Goal: Transaction & Acquisition: Purchase product/service

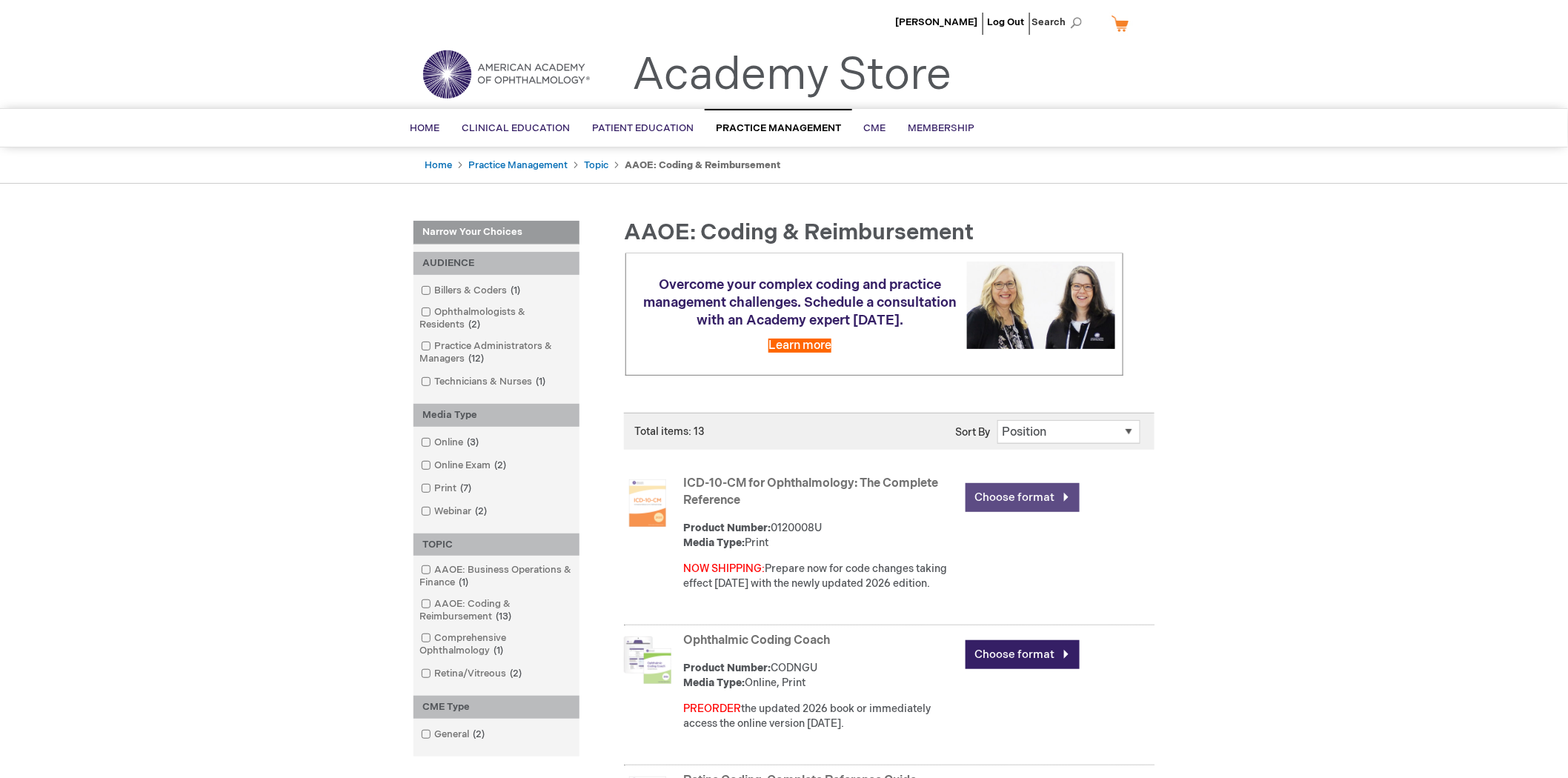
click at [1003, 494] on link "Choose format" at bounding box center [1022, 498] width 114 height 29
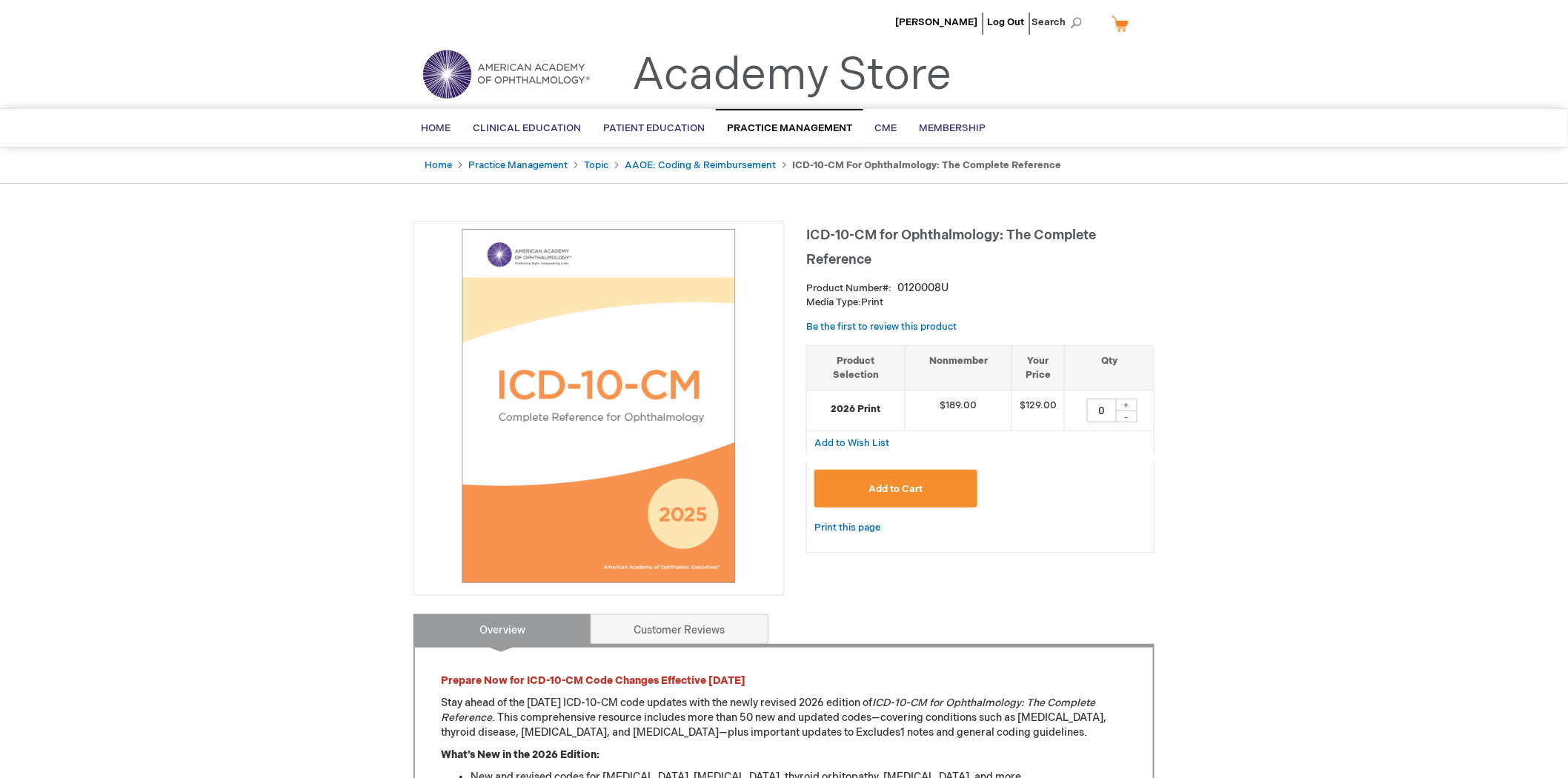
click at [1119, 404] on div "+" at bounding box center [1126, 405] width 22 height 13
type input "1"
click at [931, 487] on button "Add to Cart" at bounding box center [896, 489] width 163 height 38
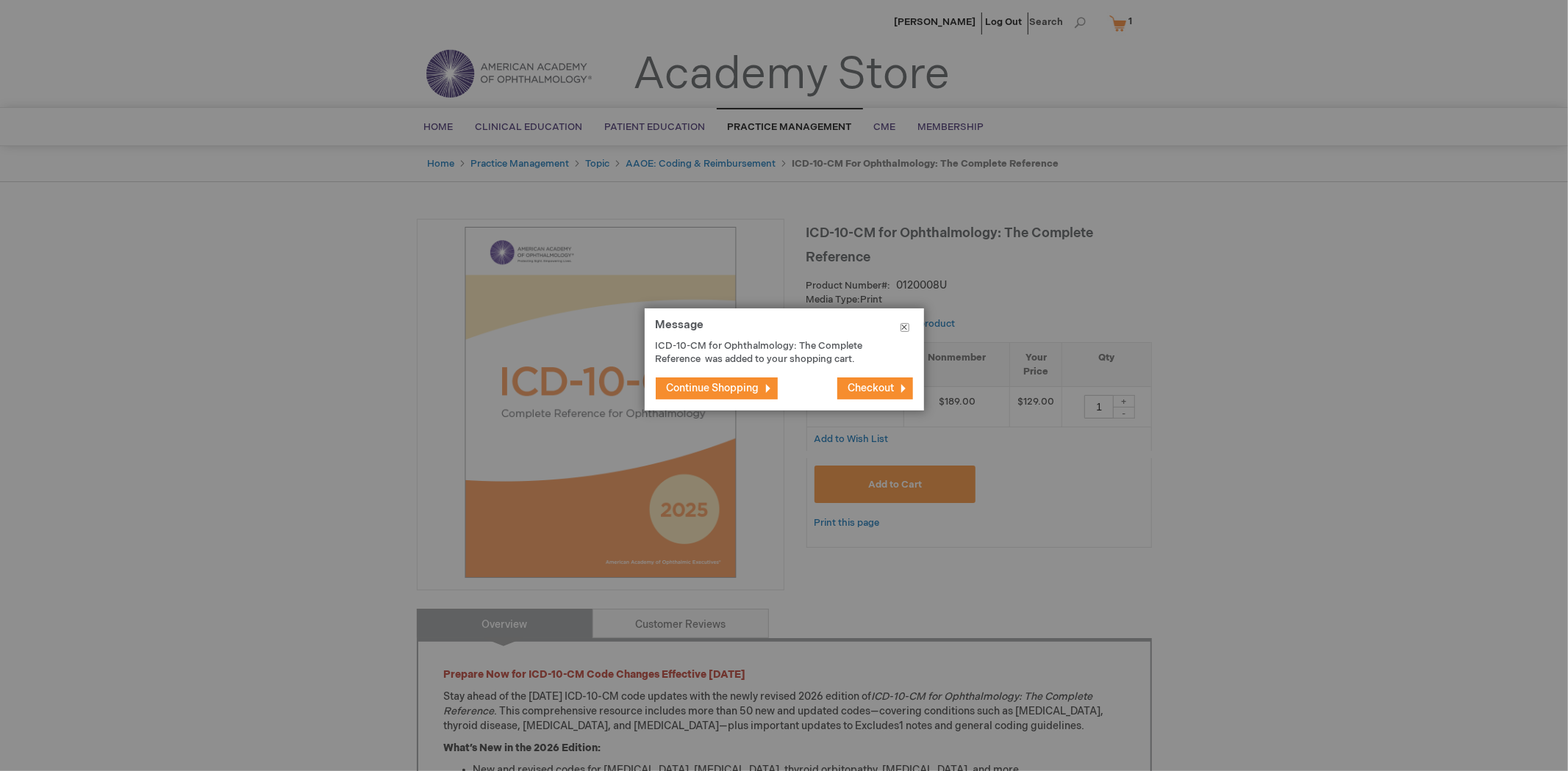
click at [905, 320] on button "Close" at bounding box center [905, 331] width 38 height 44
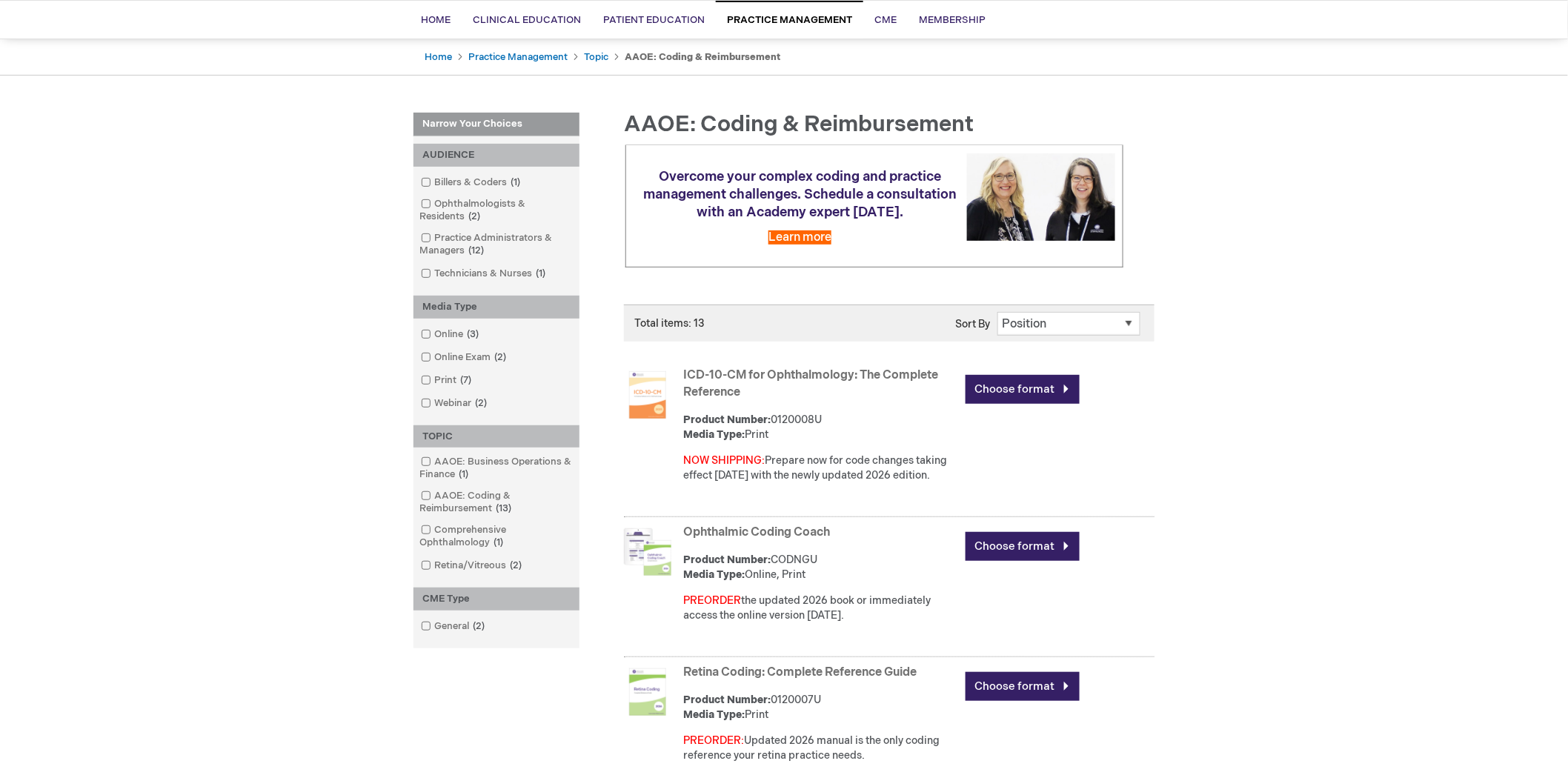
scroll to position [329, 0]
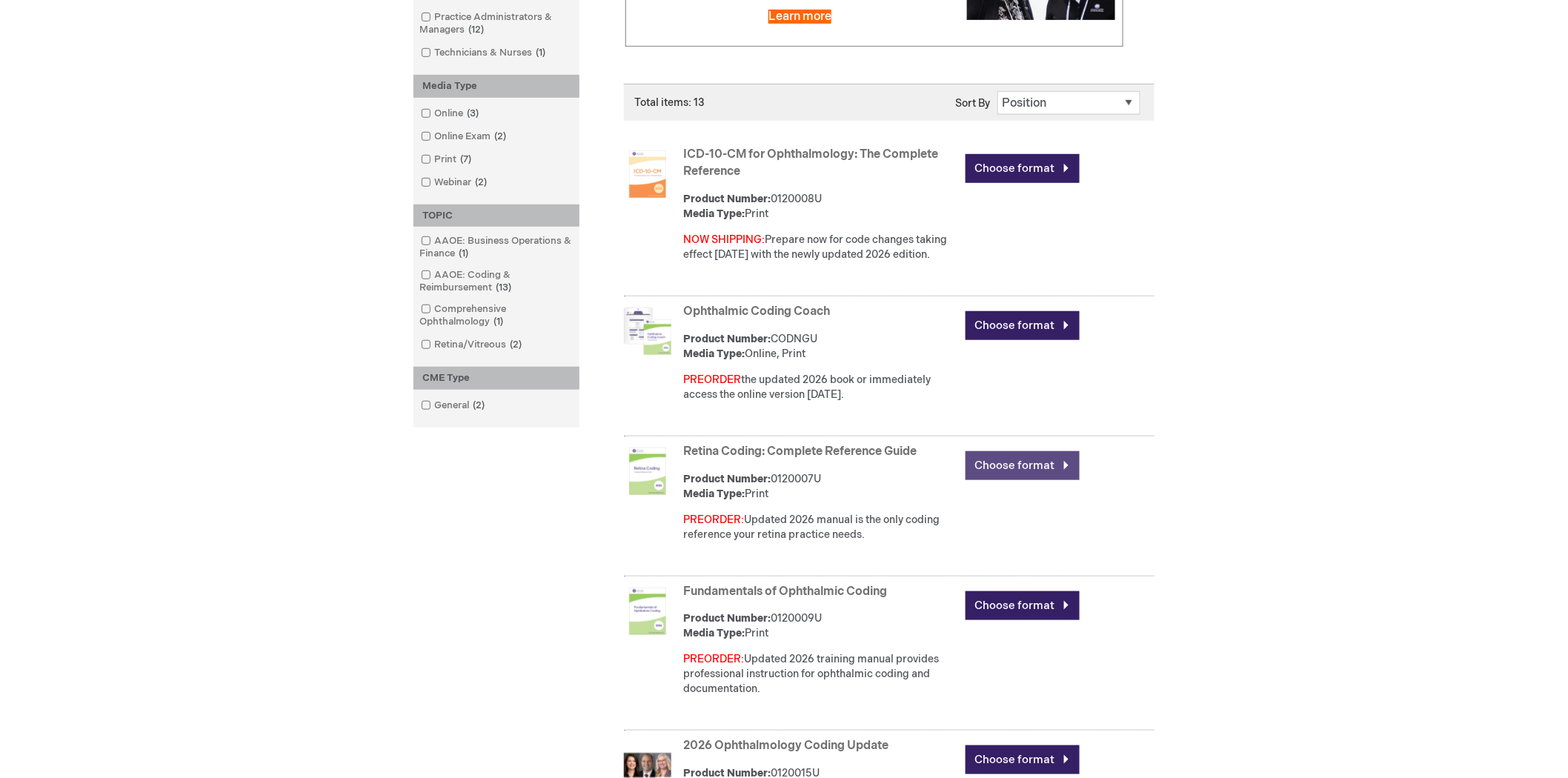
click at [991, 464] on link "Choose format" at bounding box center [1022, 466] width 114 height 29
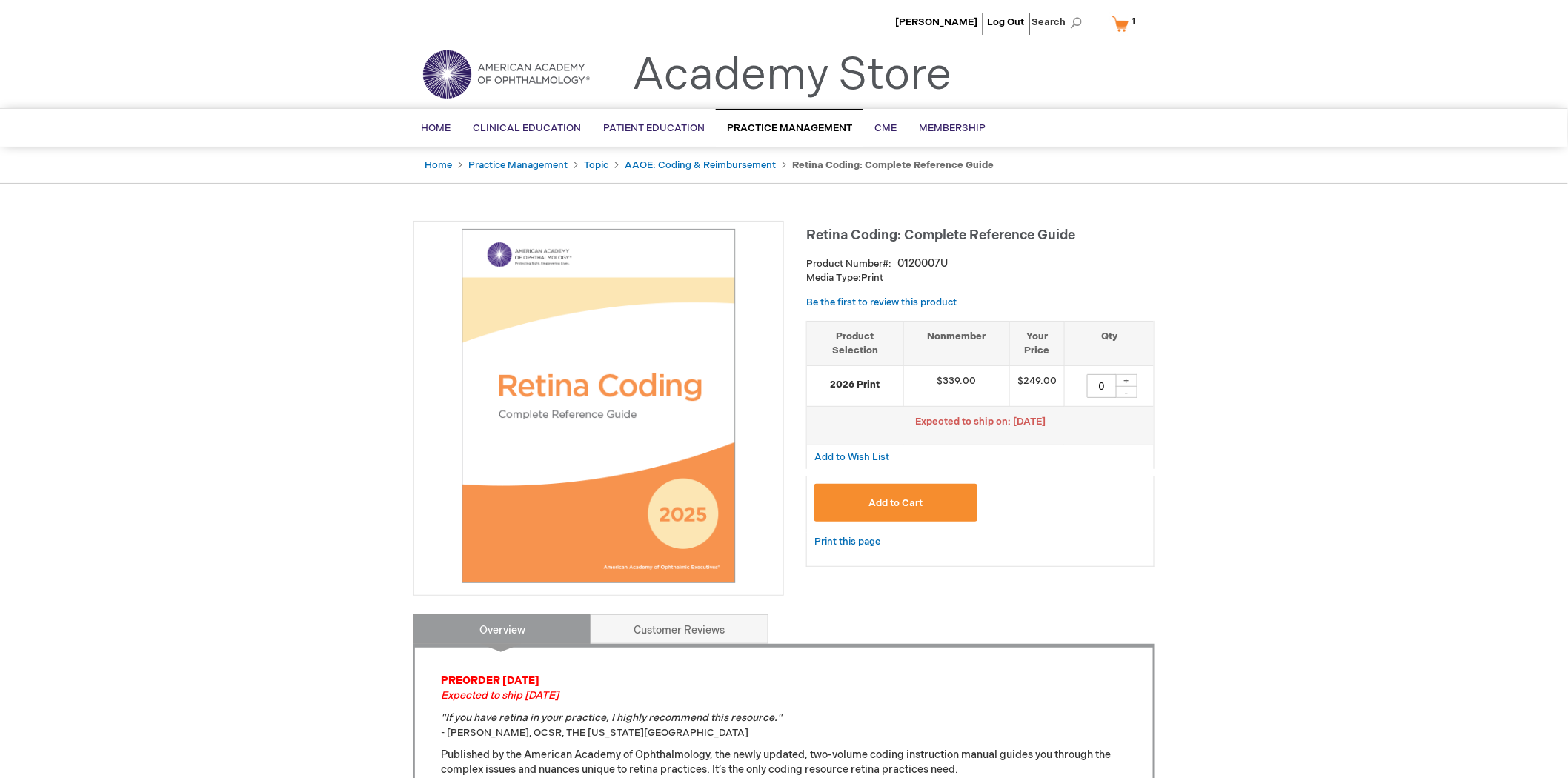
click at [930, 495] on button "Add to Cart" at bounding box center [896, 503] width 163 height 38
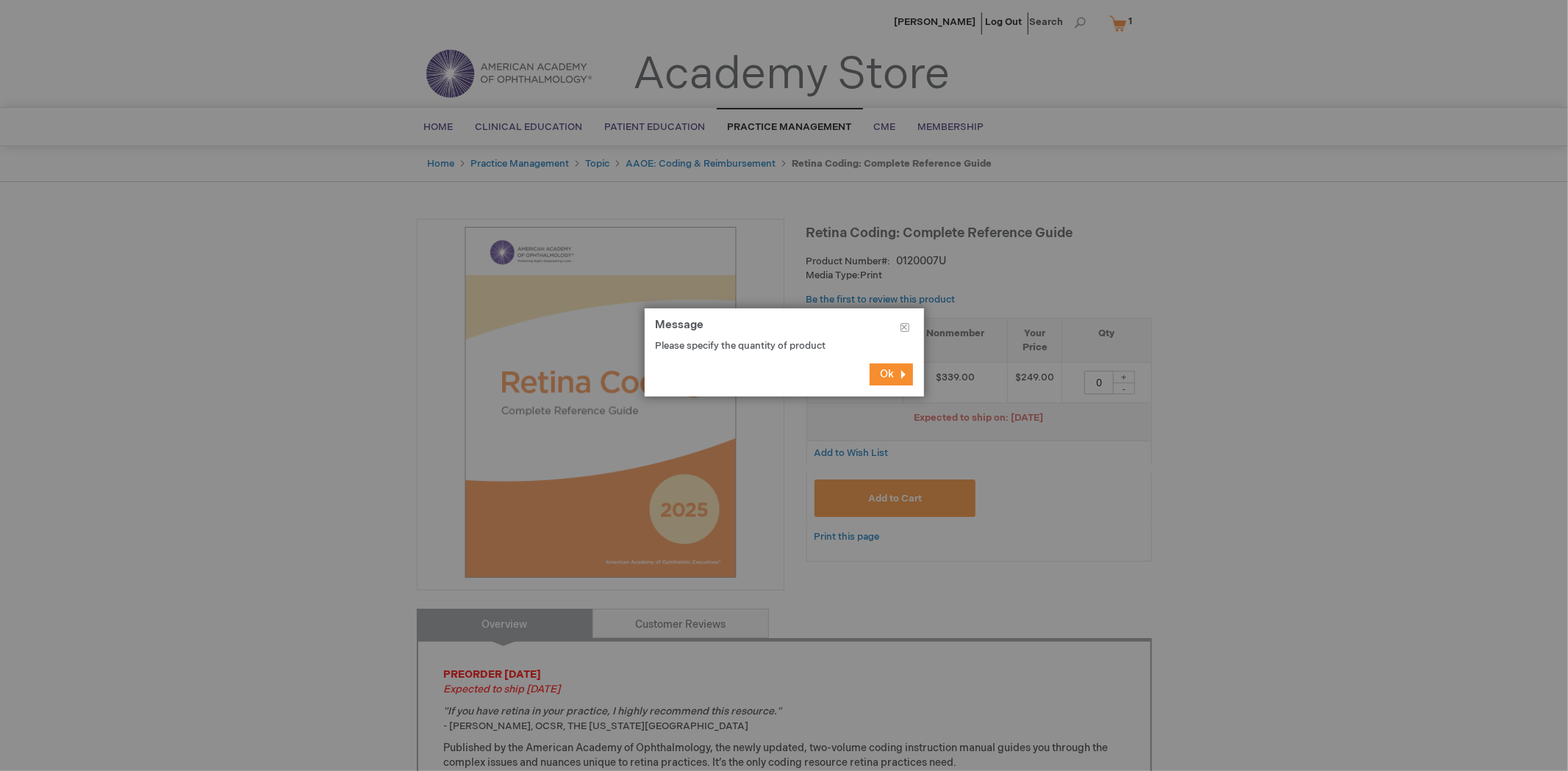
drag, startPoint x: 897, startPoint y: 373, endPoint x: 1083, endPoint y: 385, distance: 186.4
click at [898, 373] on button "Ok" at bounding box center [891, 375] width 43 height 22
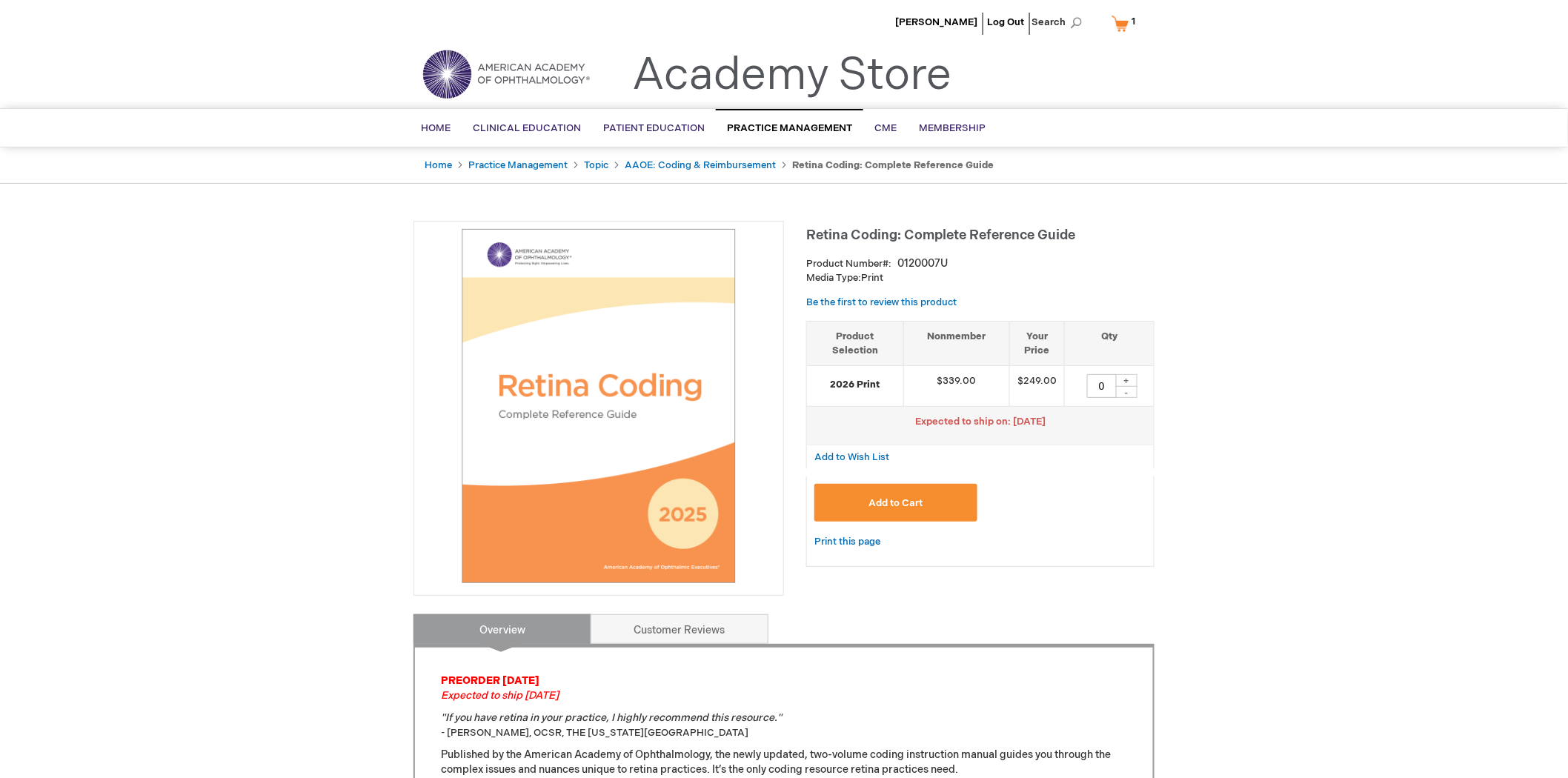
click at [1121, 380] on div "+" at bounding box center [1126, 380] width 22 height 13
type input "1"
click at [920, 493] on button "Add to Cart" at bounding box center [896, 503] width 163 height 38
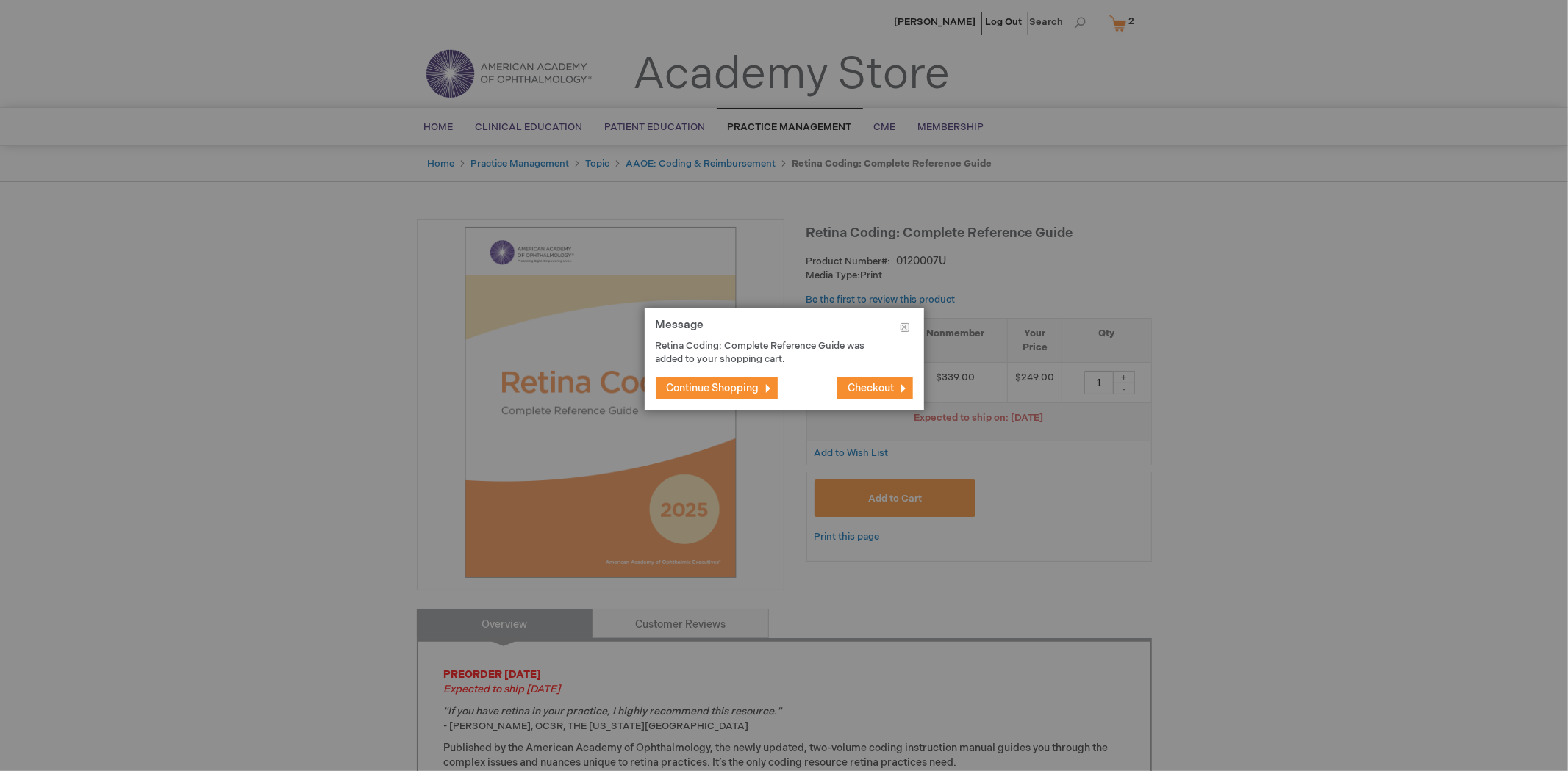
click at [867, 394] on button "Checkout" at bounding box center [874, 389] width 76 height 22
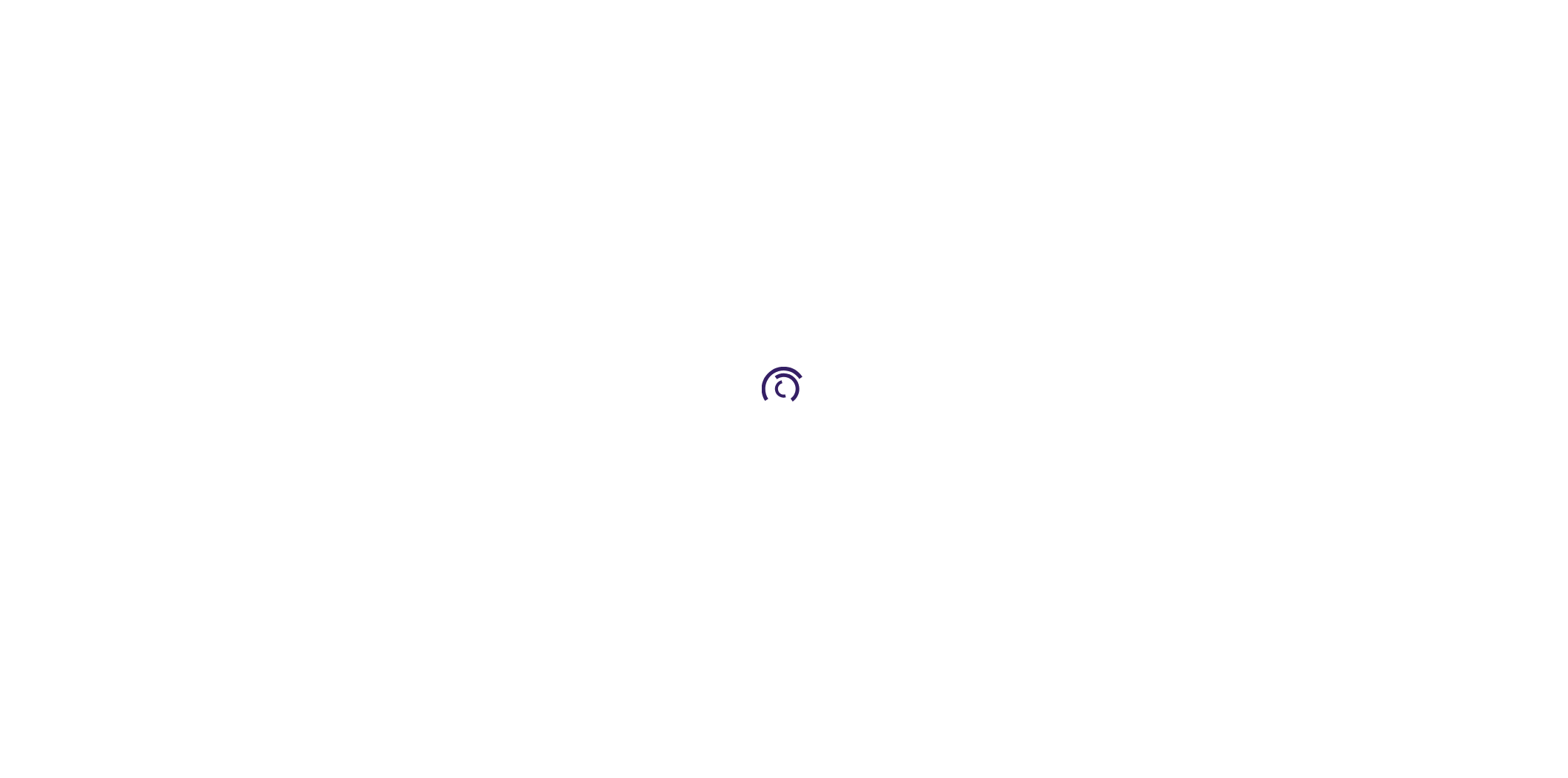
select select "US"
select select "43"
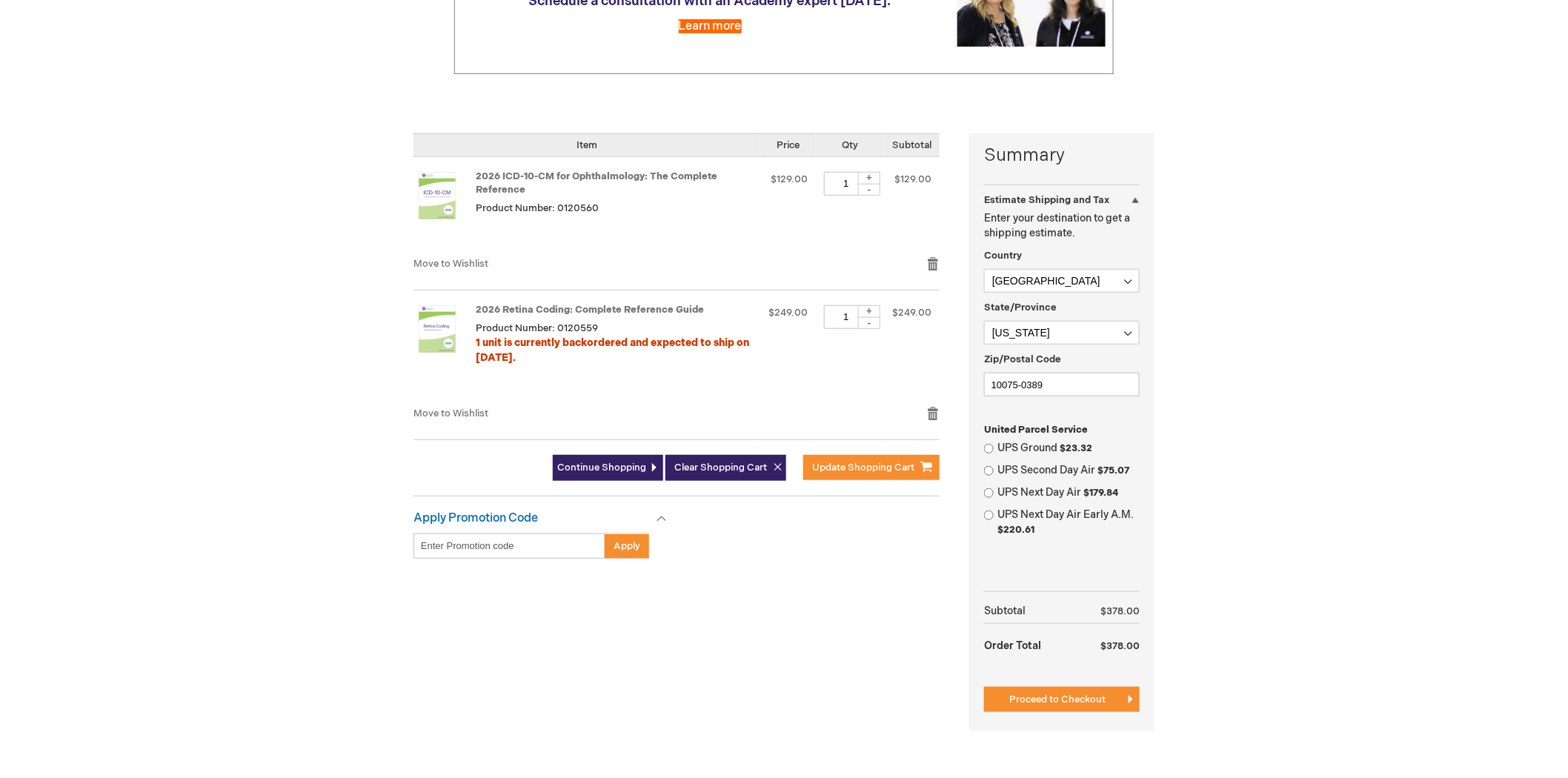
scroll to position [247, 0]
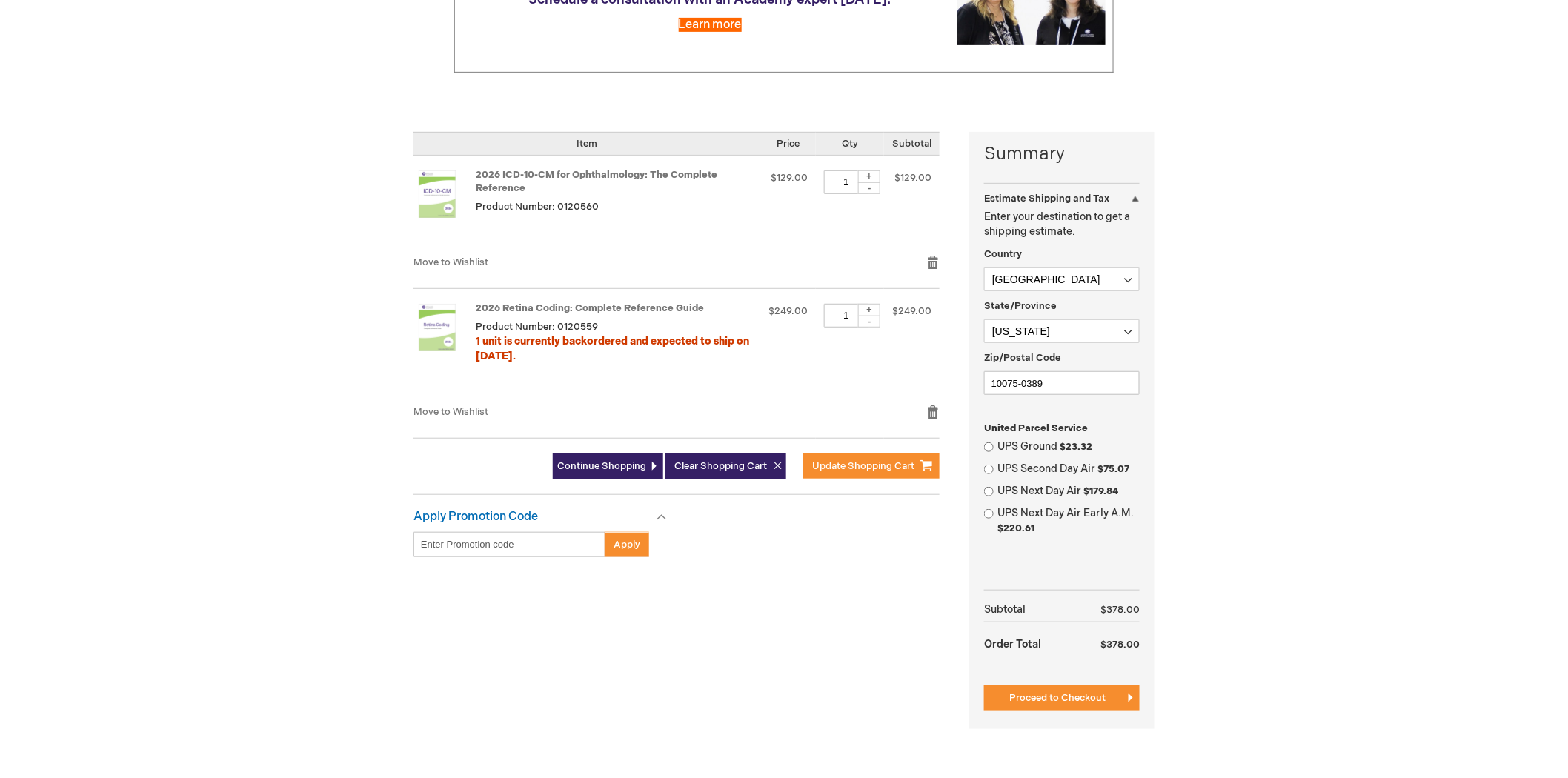
click at [988, 441] on div "UPS Ground $23.32" at bounding box center [1062, 447] width 156 height 15
click at [993, 438] on dl "United Parcel Service UPS Ground $23.32 UPS Second Day Air $75.07 UPS Next Day …" at bounding box center [1062, 478] width 156 height 115
click at [989, 448] on input "UPS Ground $23.32" at bounding box center [988, 447] width 10 height 10
radio input "true"
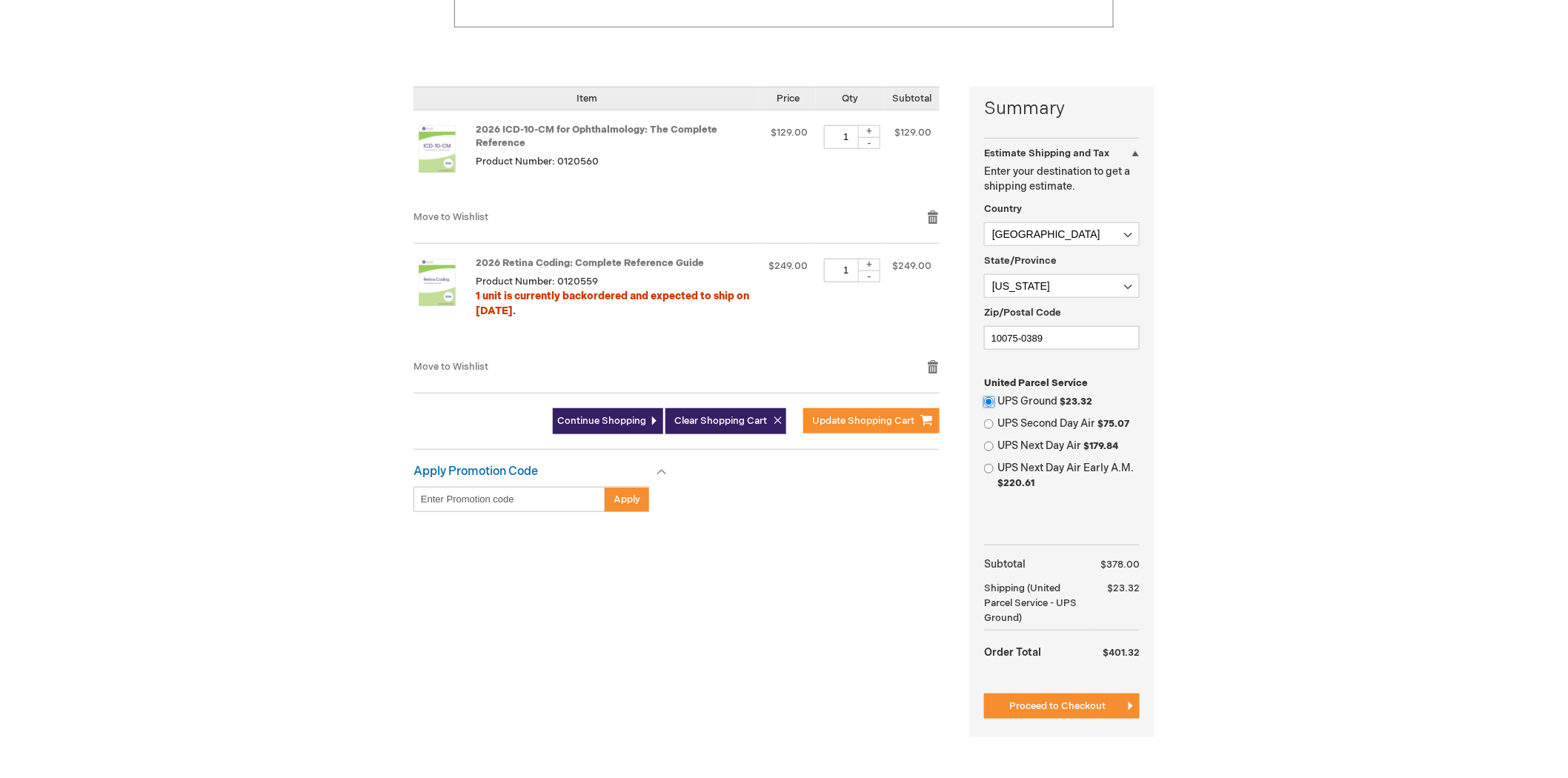
scroll to position [329, 0]
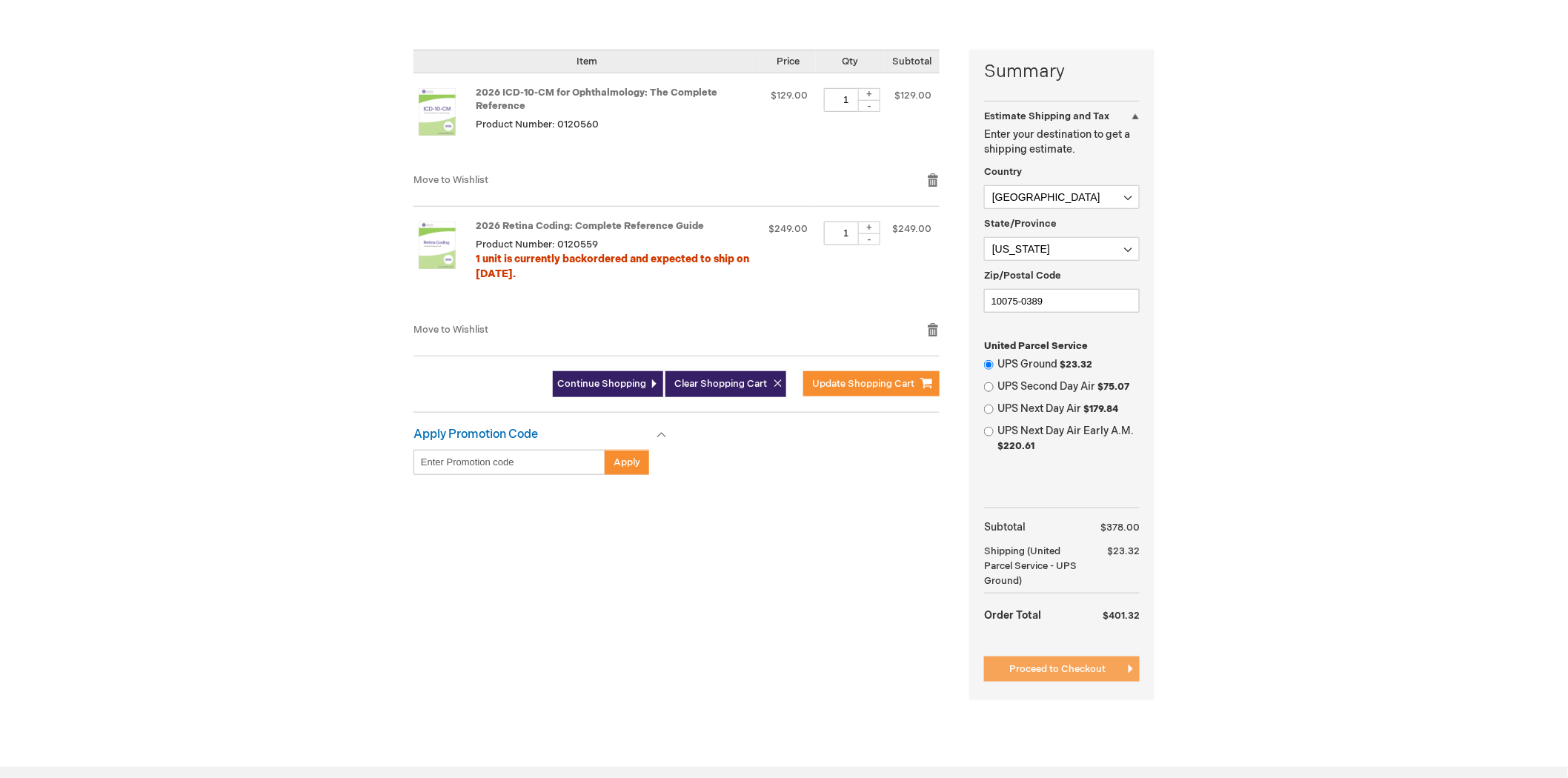
click at [1021, 667] on span "Proceed to Checkout" at bounding box center [1057, 670] width 96 height 12
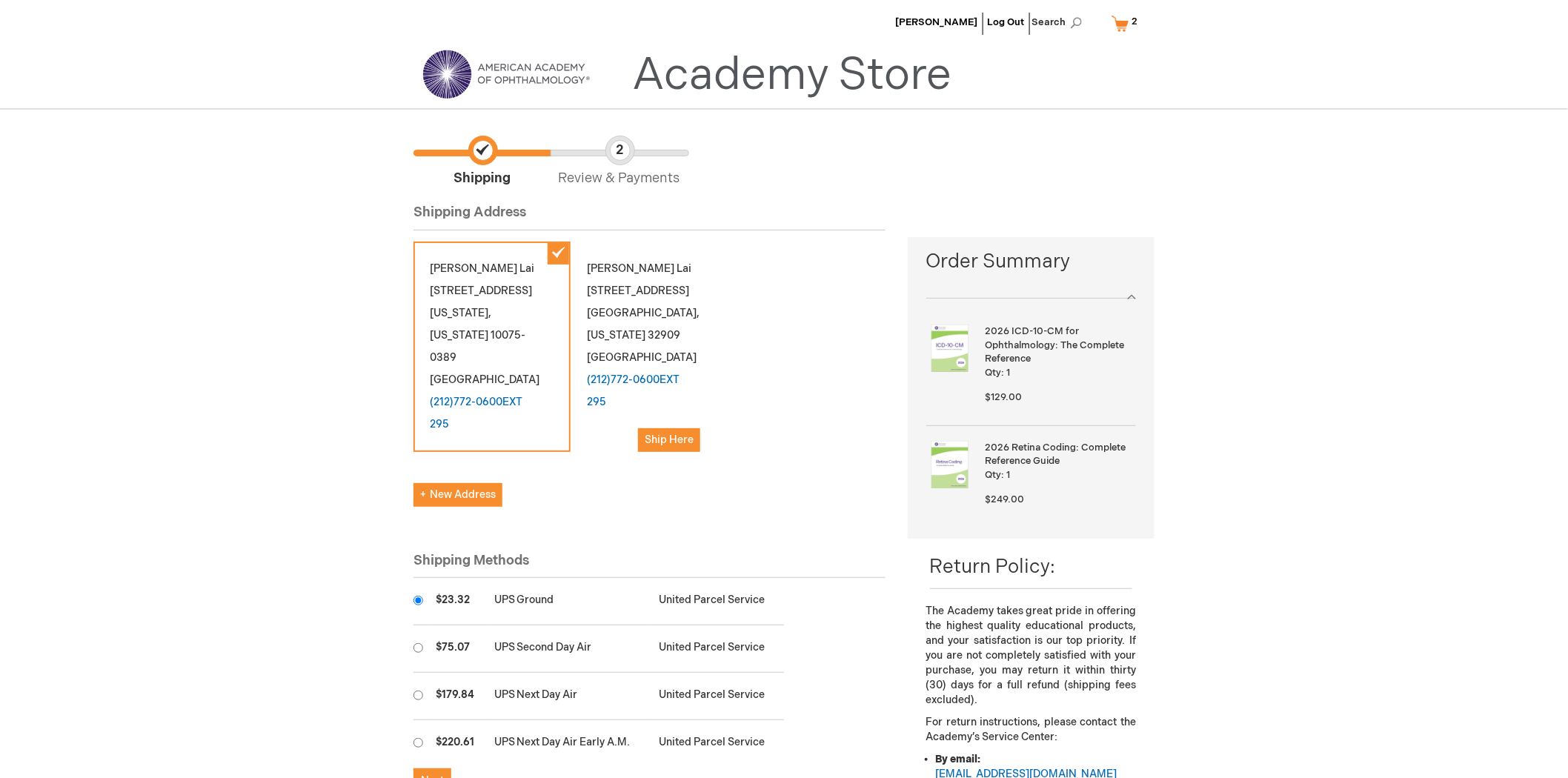
click at [646, 276] on div "Eric Lai 8519 Trout Ave Palm Bay , Florida 32909 United States (212)772-0600EXT…" at bounding box center [649, 355] width 157 height 227
click at [679, 434] on span "Ship Here" at bounding box center [669, 440] width 49 height 13
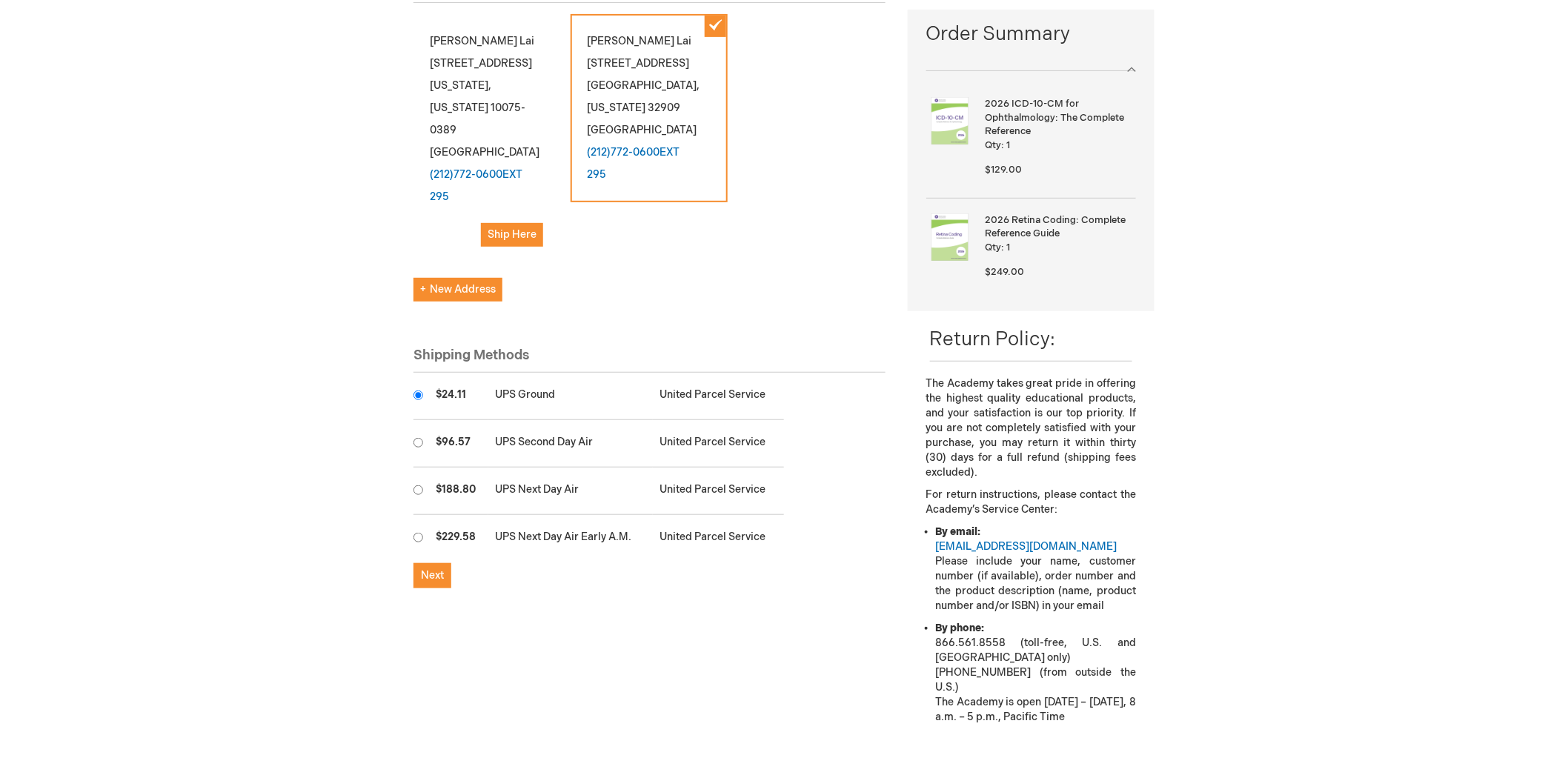
scroll to position [247, 0]
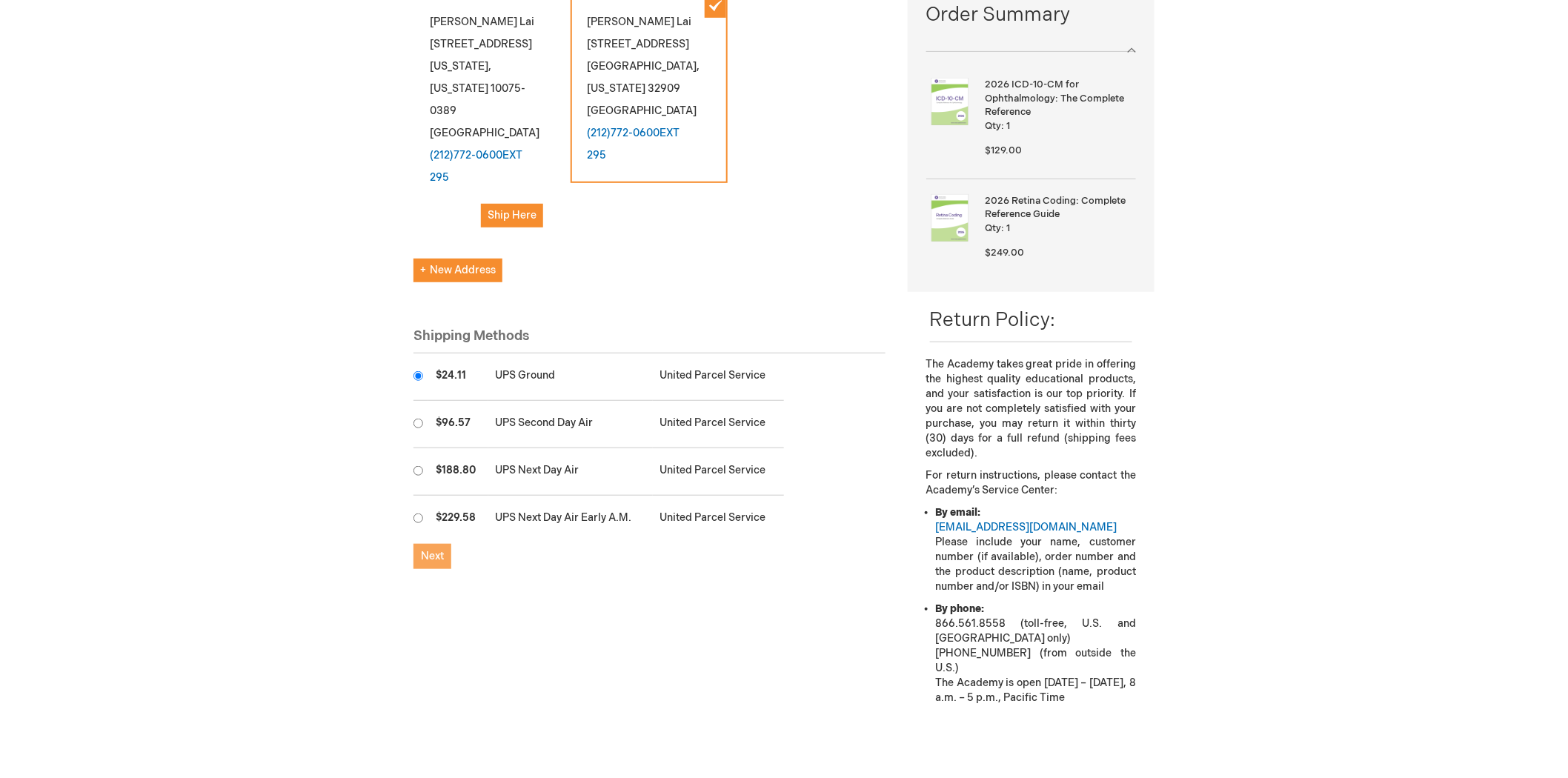
click at [434, 550] on span "Next" at bounding box center [432, 556] width 23 height 13
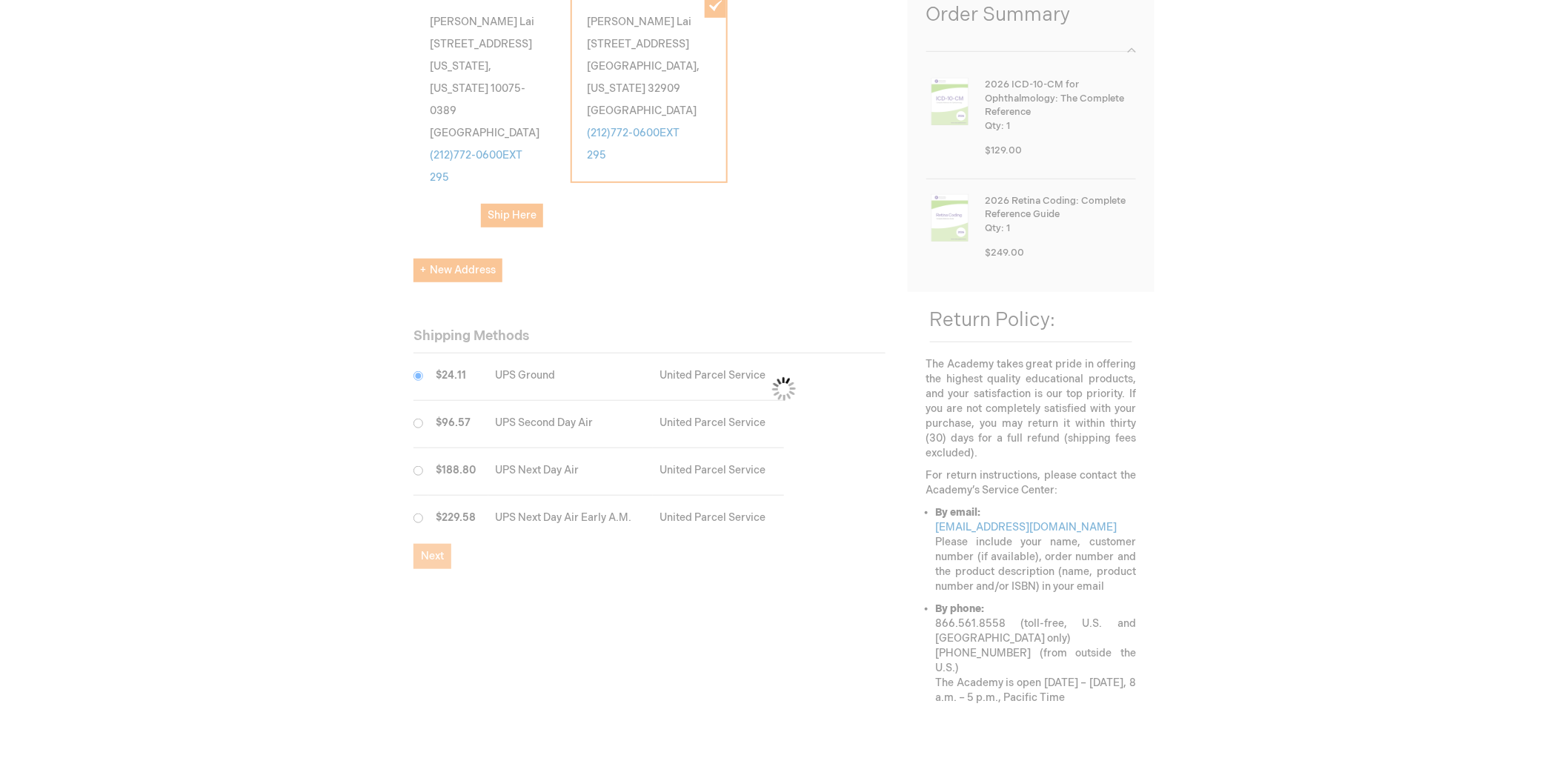
scroll to position [0, 0]
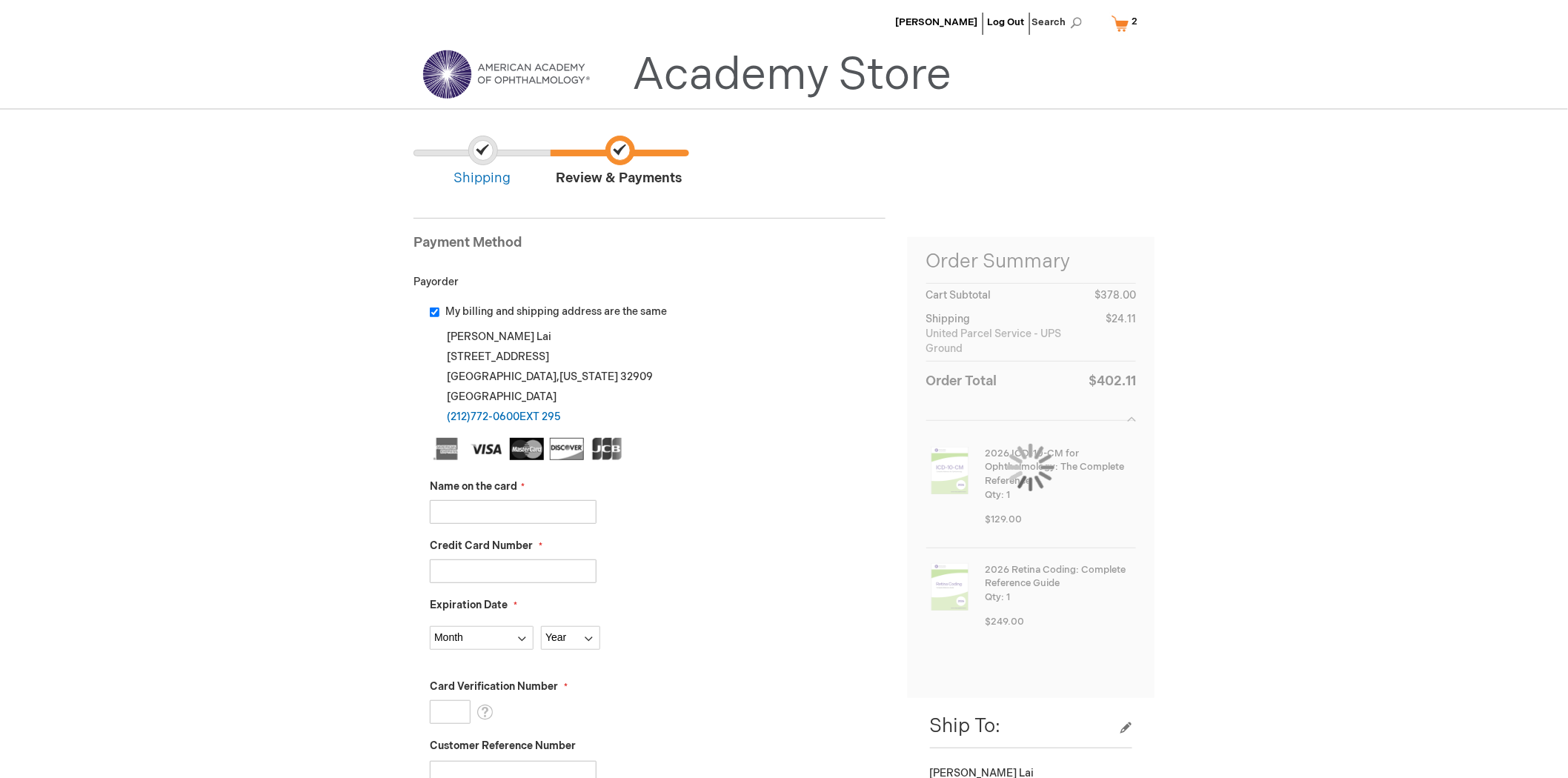
click at [563, 513] on input "Name on the card" at bounding box center [513, 512] width 167 height 24
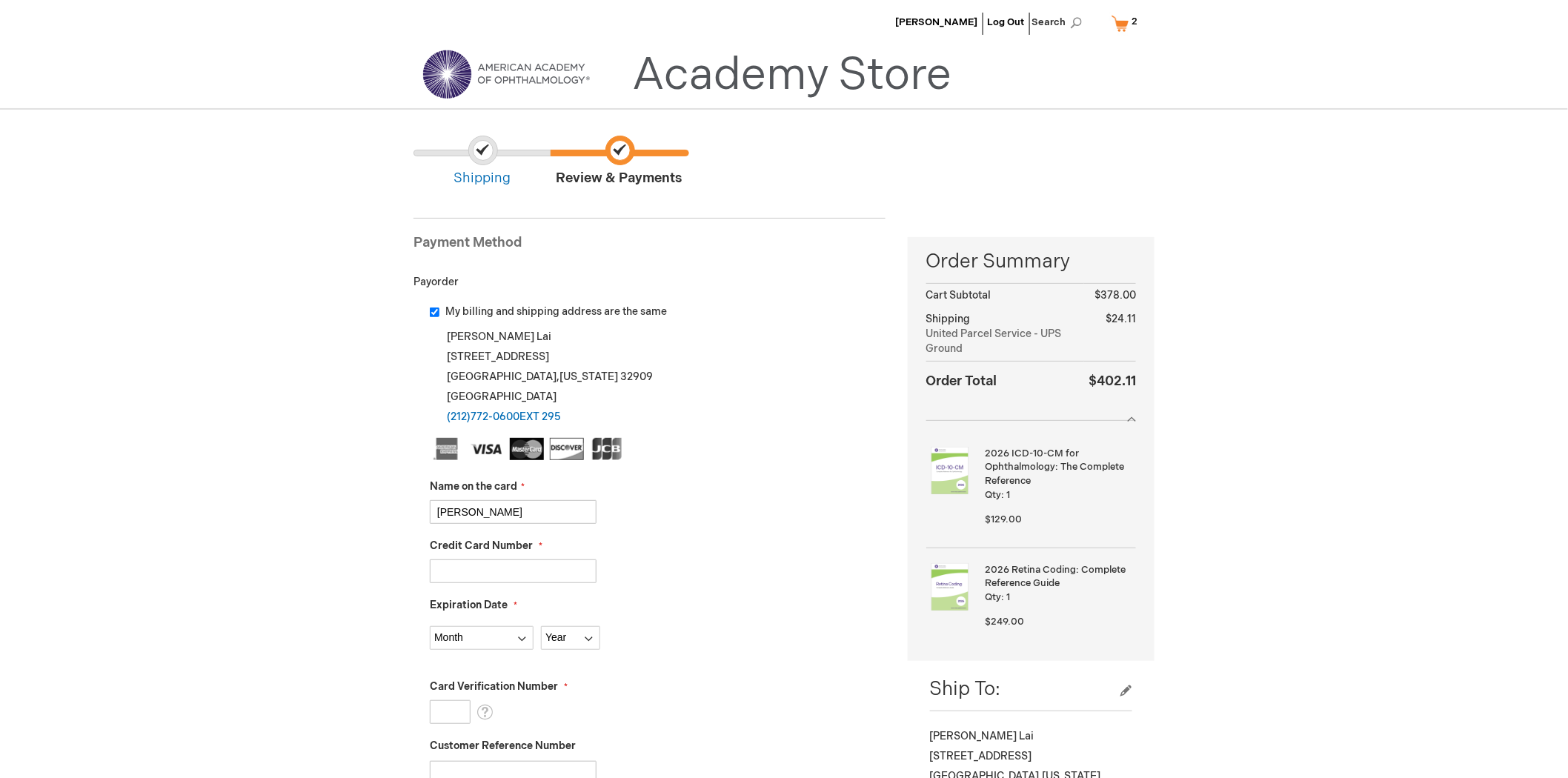
type input "Jia Jun Lai"
click at [529, 564] on input "Credit Card Number" at bounding box center [513, 572] width 167 height 24
type input "4246315367479456"
select select "5"
select select "2028"
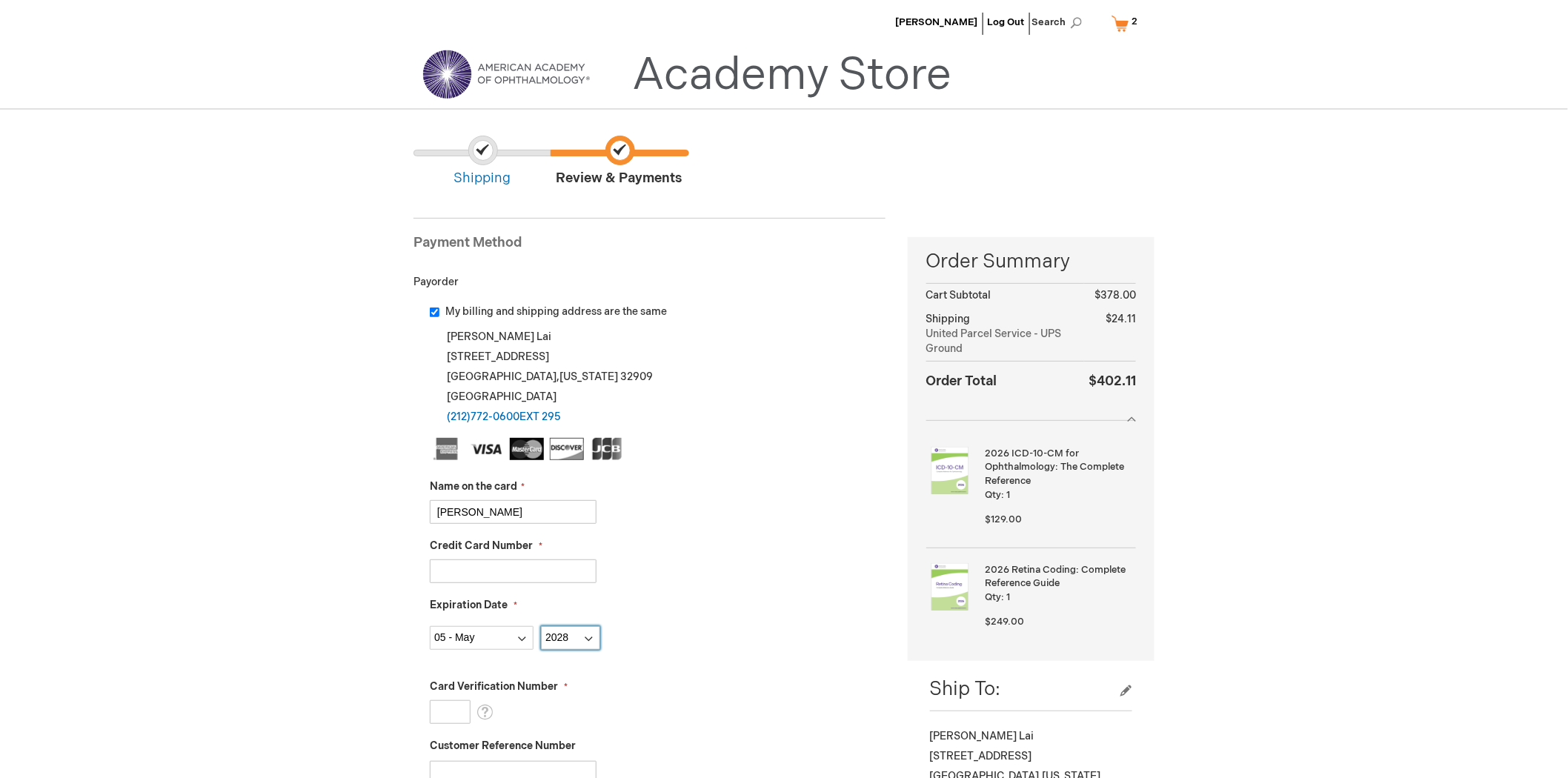
type input "640"
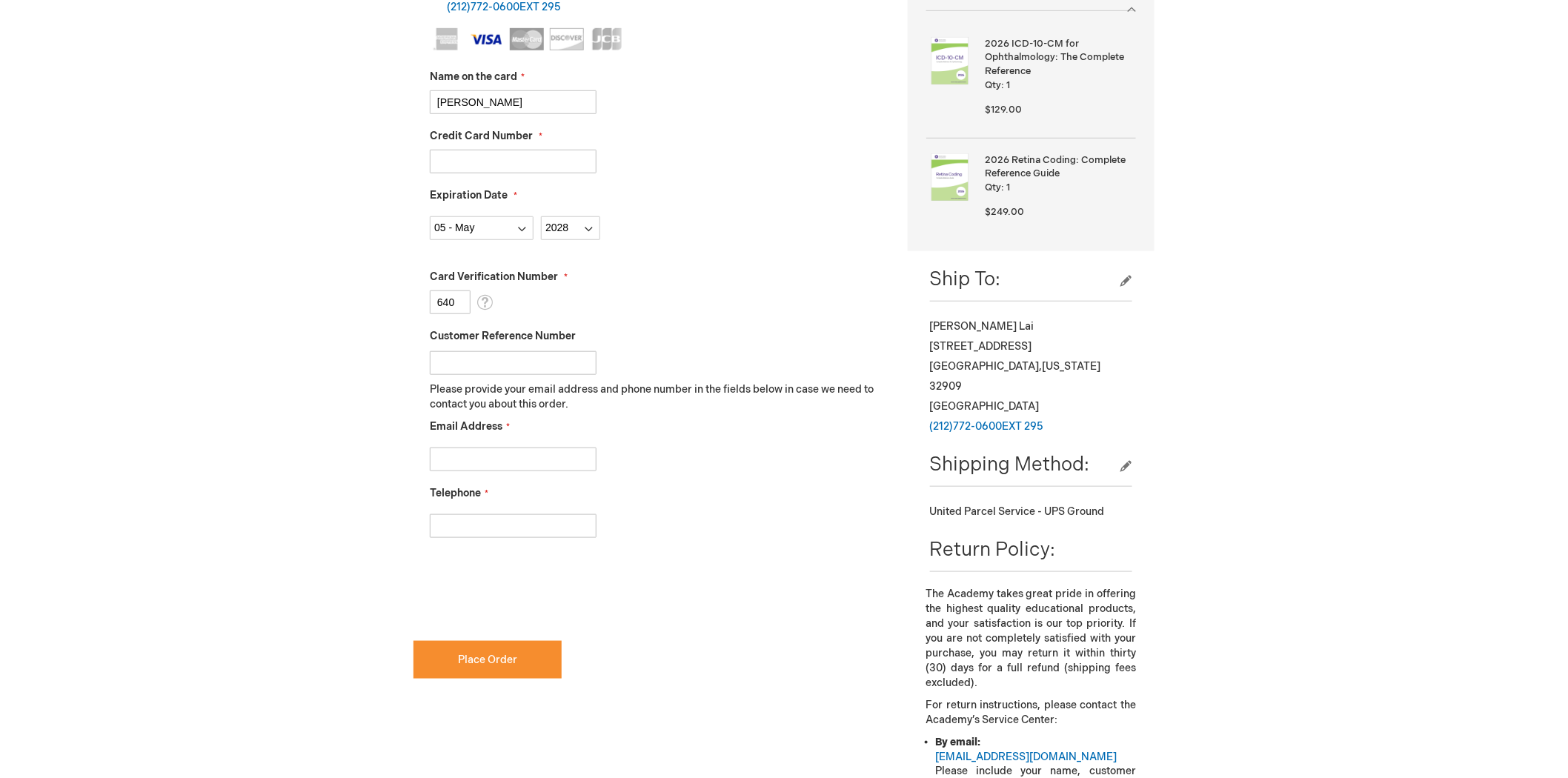
scroll to position [412, 0]
click at [506, 456] on input "Email Address" at bounding box center [513, 458] width 167 height 24
click at [527, 462] on input "Email Address" at bounding box center [513, 458] width 167 height 24
paste input "jiajun.lai@retinany.com>"
type input "jiajun.lai@retinany.com"
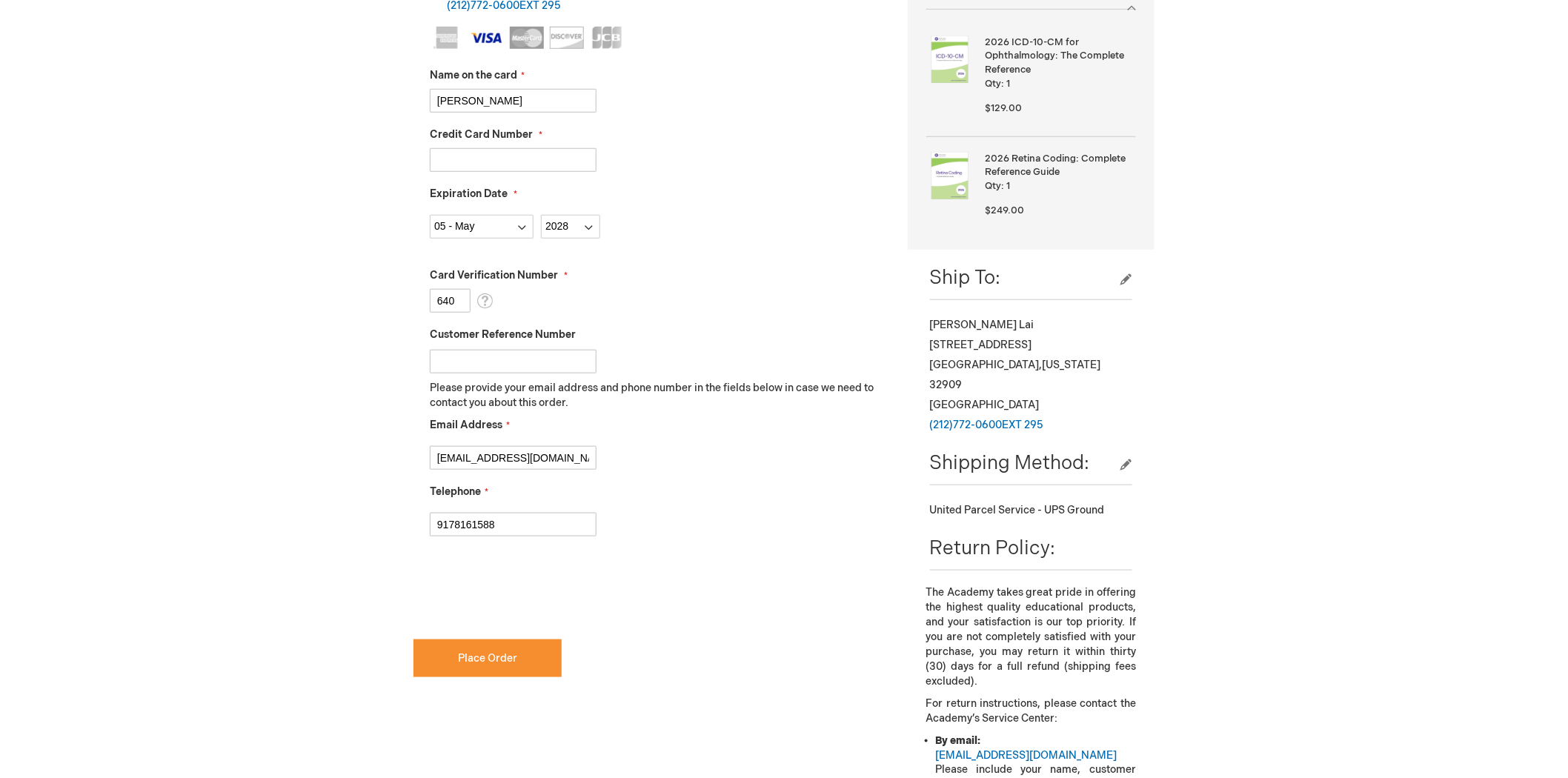
type input "9178161588"
checkbox input "true"
click at [485, 656] on span "Place Order" at bounding box center [488, 659] width 59 height 13
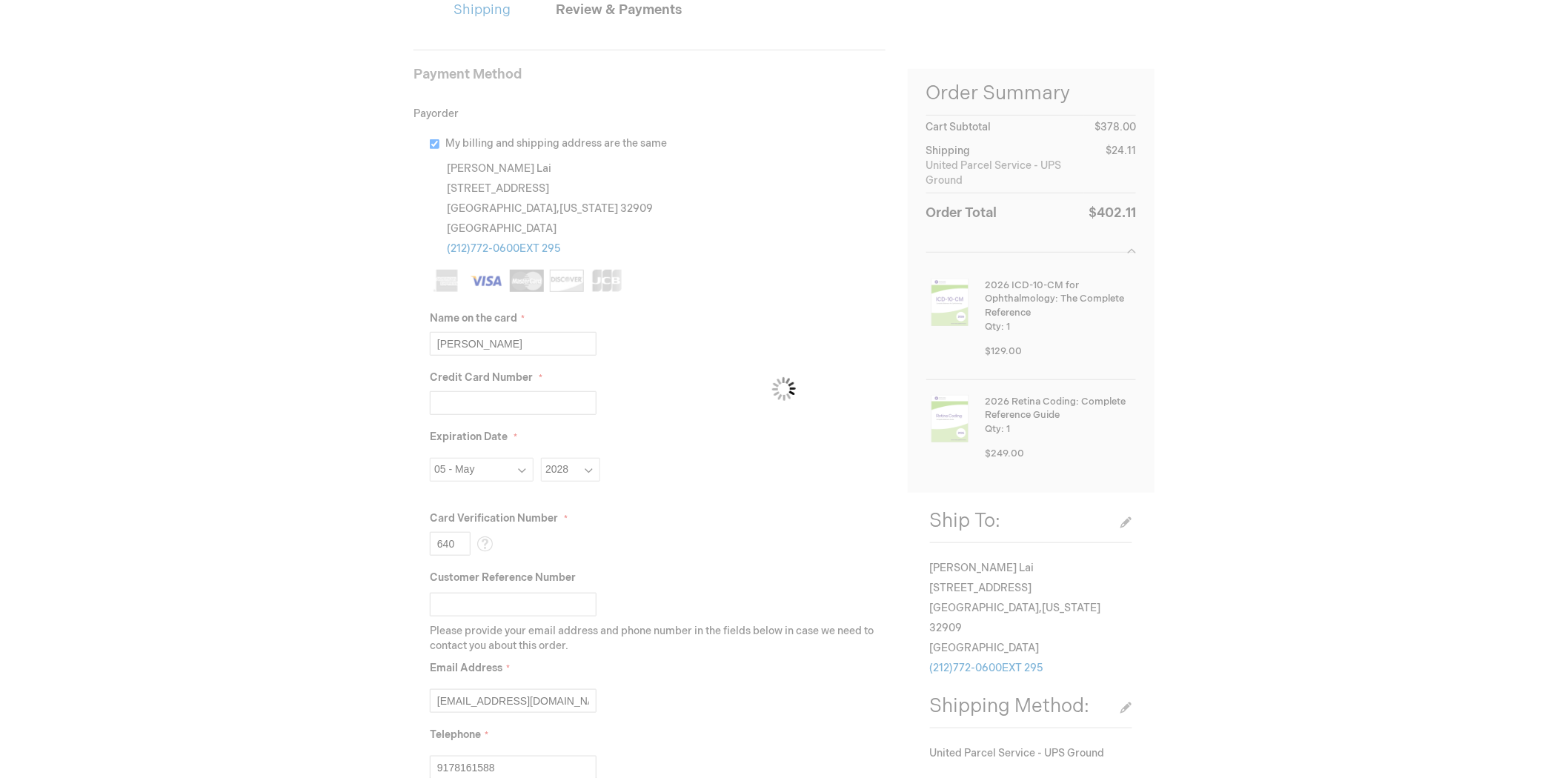
scroll to position [247, 0]
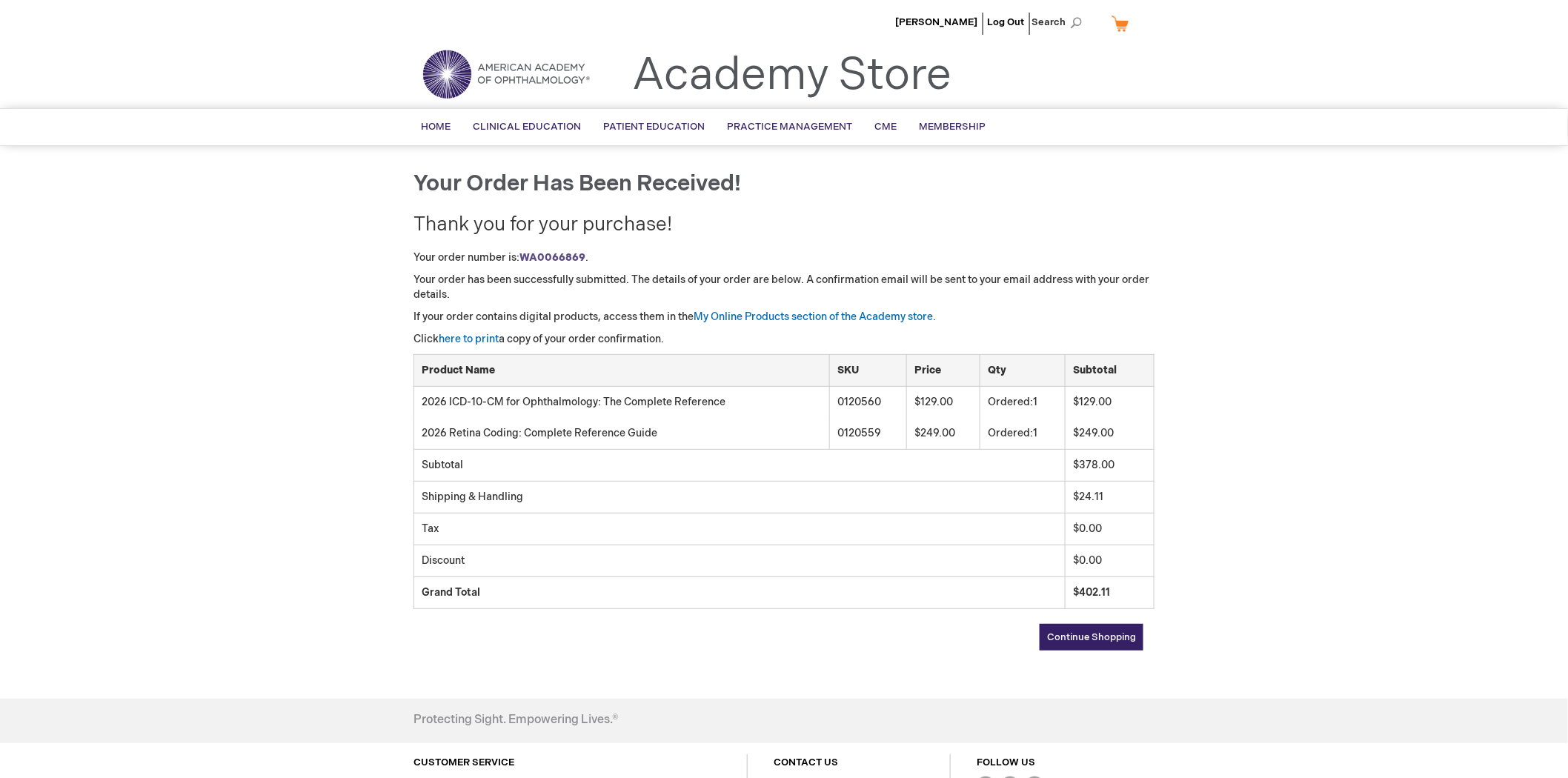
click at [1094, 622] on div "Your order number is: WA0066869 . Your order has been successfully submitted. T…" at bounding box center [784, 451] width 741 height 400
click at [1089, 632] on span "Continue Shopping" at bounding box center [1091, 638] width 89 height 12
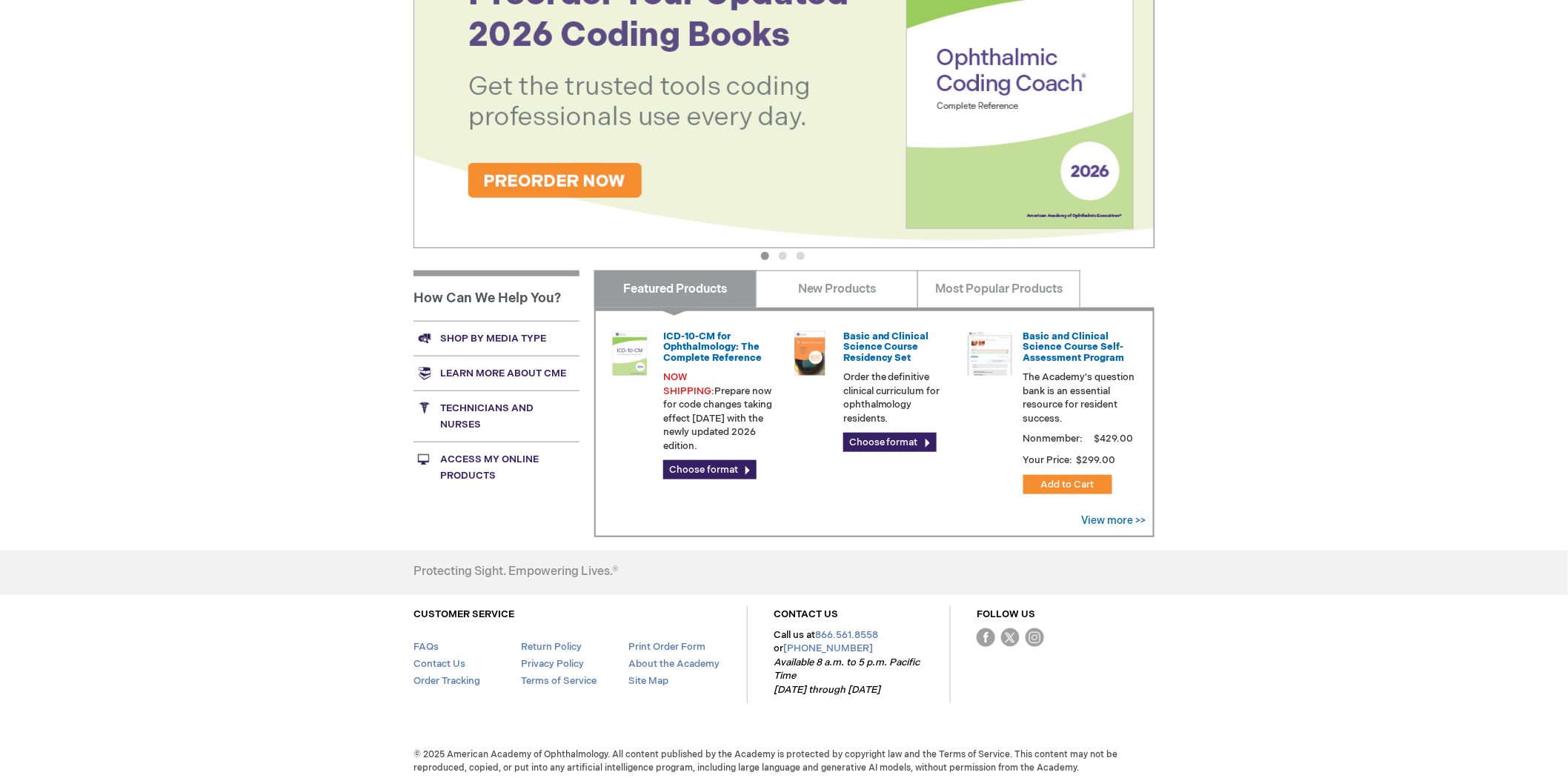
scroll to position [329, 0]
click at [594, 181] on img at bounding box center [784, 81] width 741 height 334
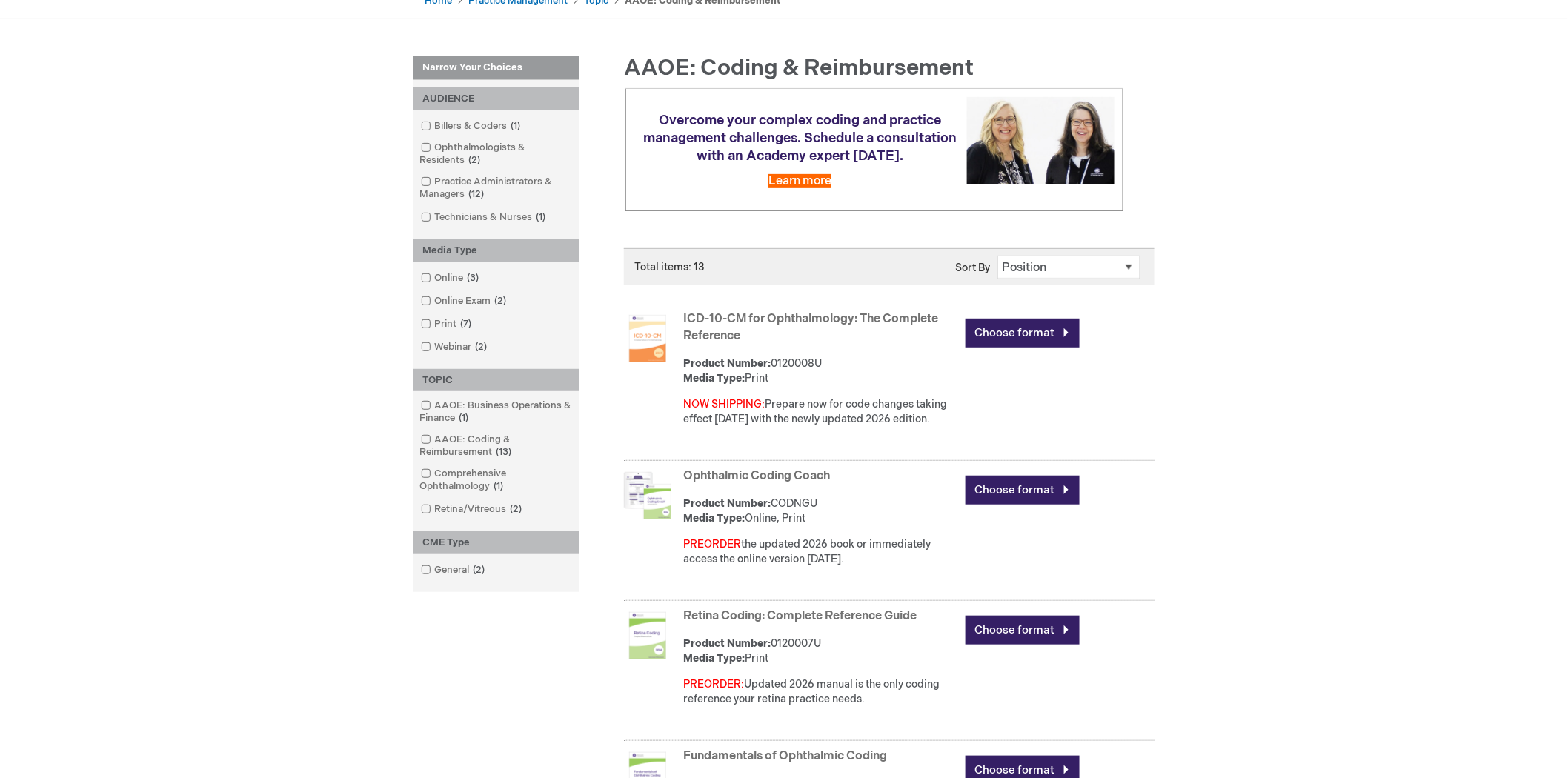
scroll to position [247, 0]
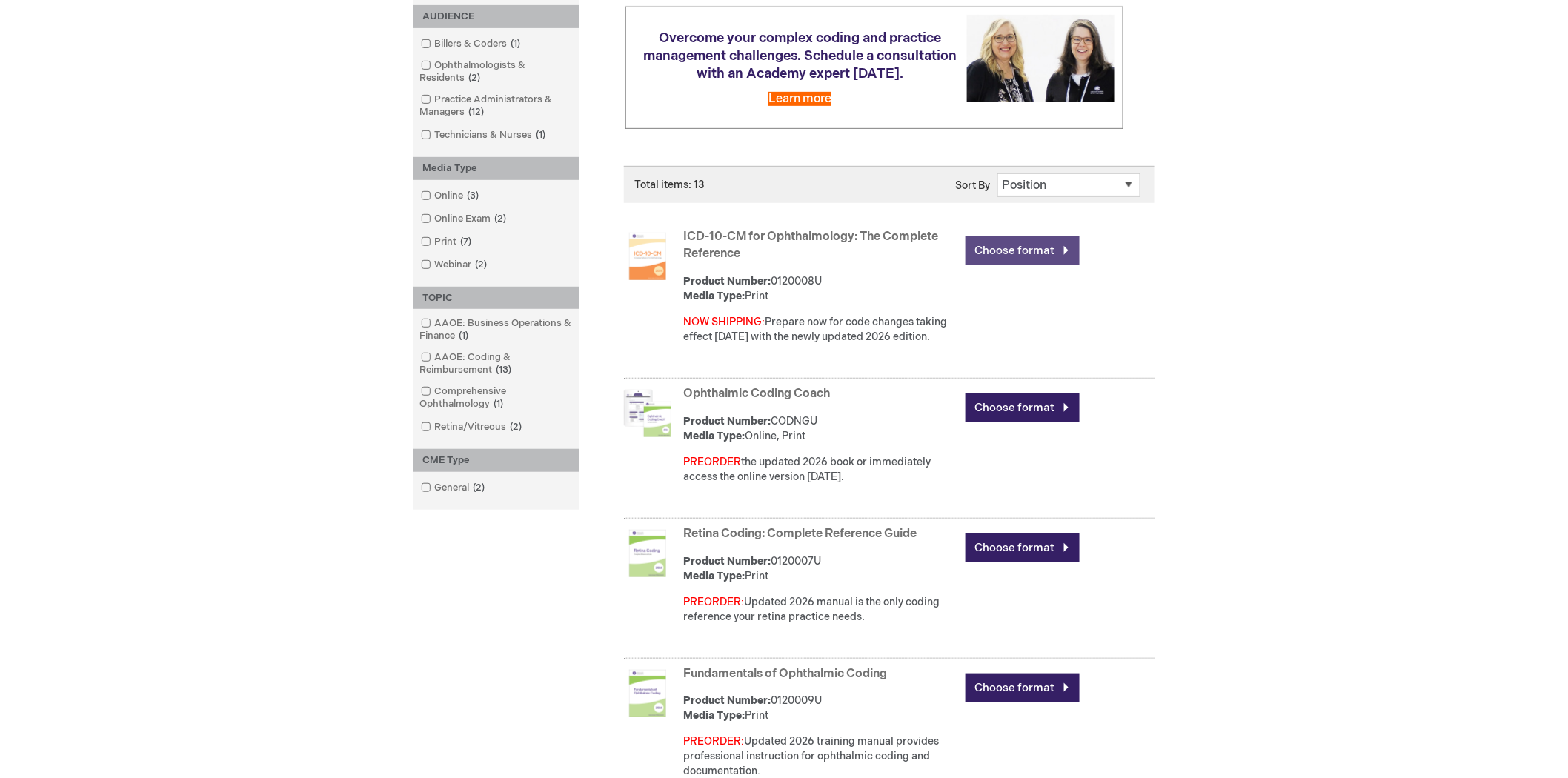
click at [990, 249] on link "Choose format" at bounding box center [1022, 251] width 114 height 29
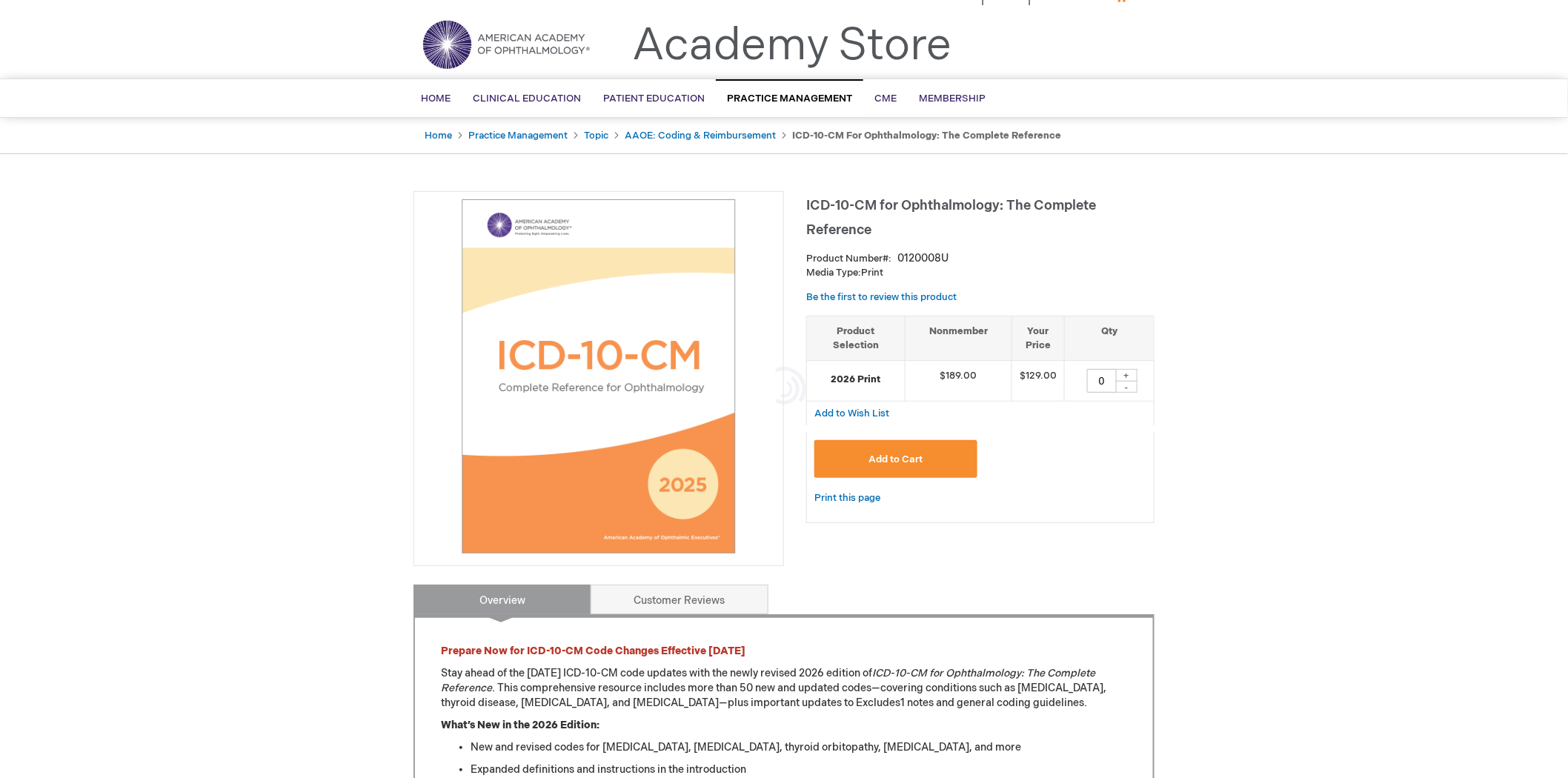
scroll to position [82, 0]
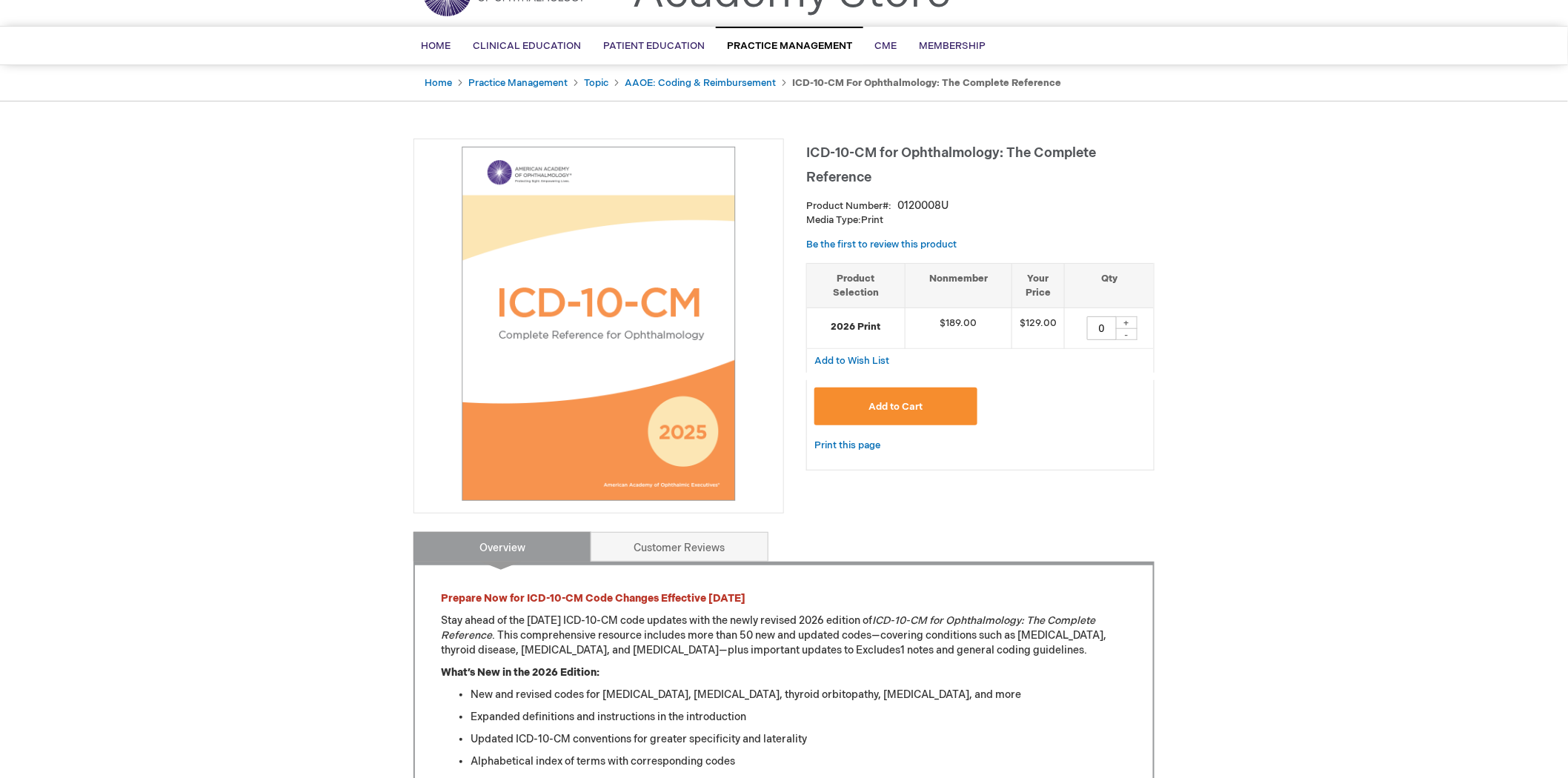
click at [1129, 323] on div "+" at bounding box center [1126, 323] width 22 height 13
type input "1"
click at [929, 398] on button "Add to Cart" at bounding box center [896, 406] width 163 height 38
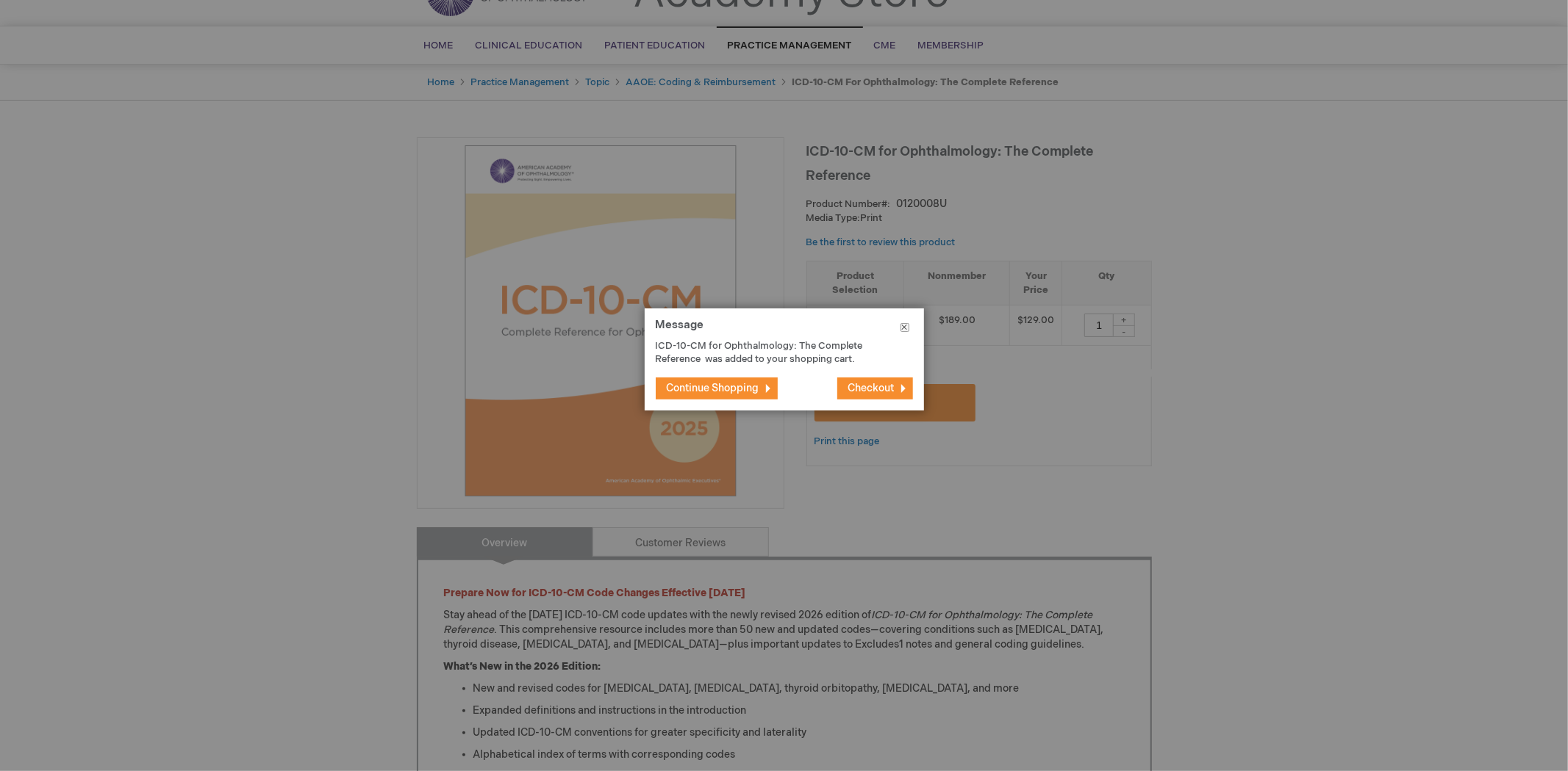
click at [906, 331] on button "Close" at bounding box center [905, 331] width 38 height 44
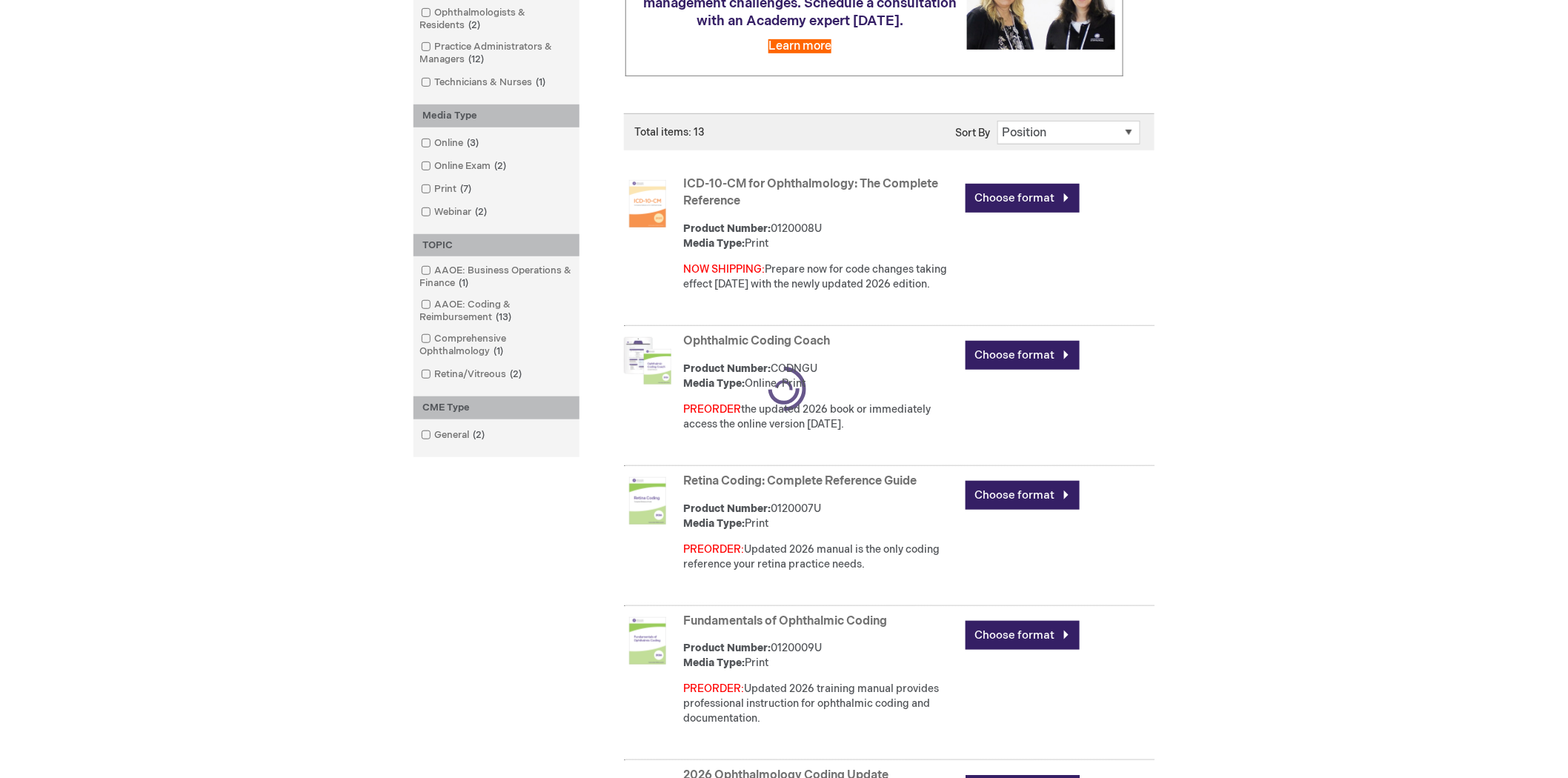
scroll to position [329, 0]
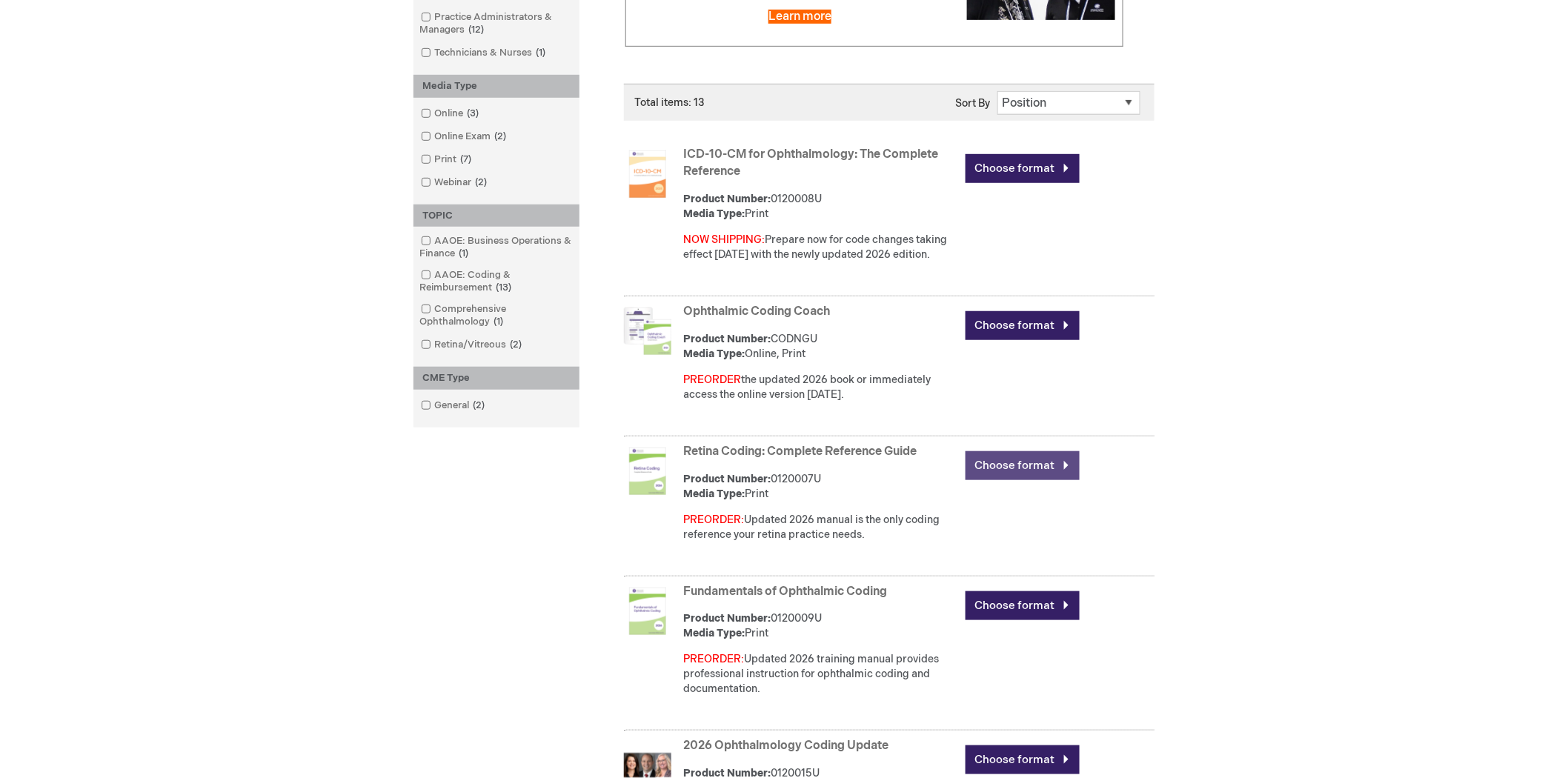
click at [993, 458] on link "Choose format" at bounding box center [1022, 466] width 114 height 29
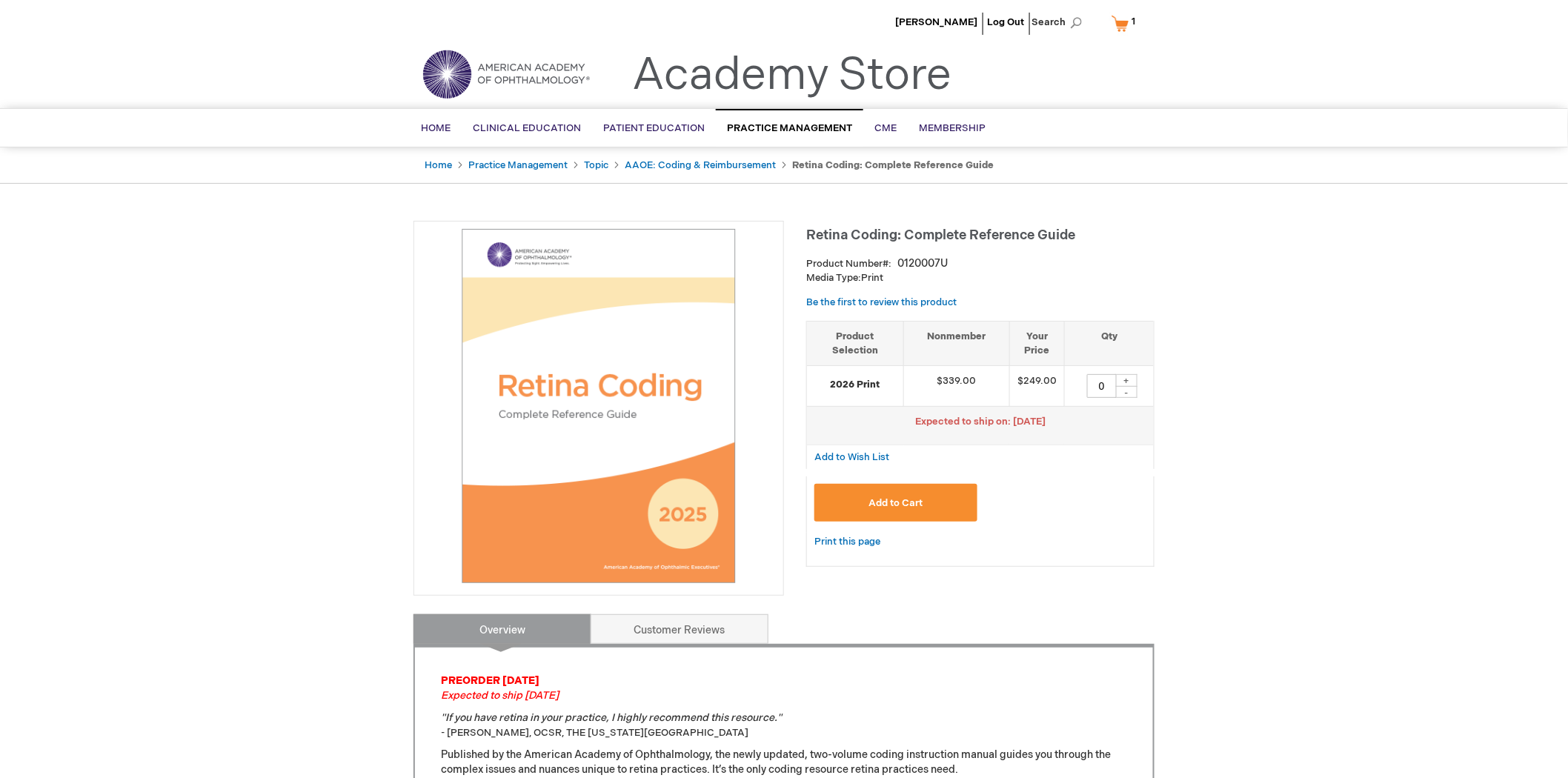
drag, startPoint x: 1097, startPoint y: 384, endPoint x: 1117, endPoint y: 387, distance: 20.2
click at [1117, 387] on div "0 + -" at bounding box center [1109, 386] width 74 height 24
type input "1"
click at [935, 510] on button "Add to Cart" at bounding box center [896, 503] width 163 height 38
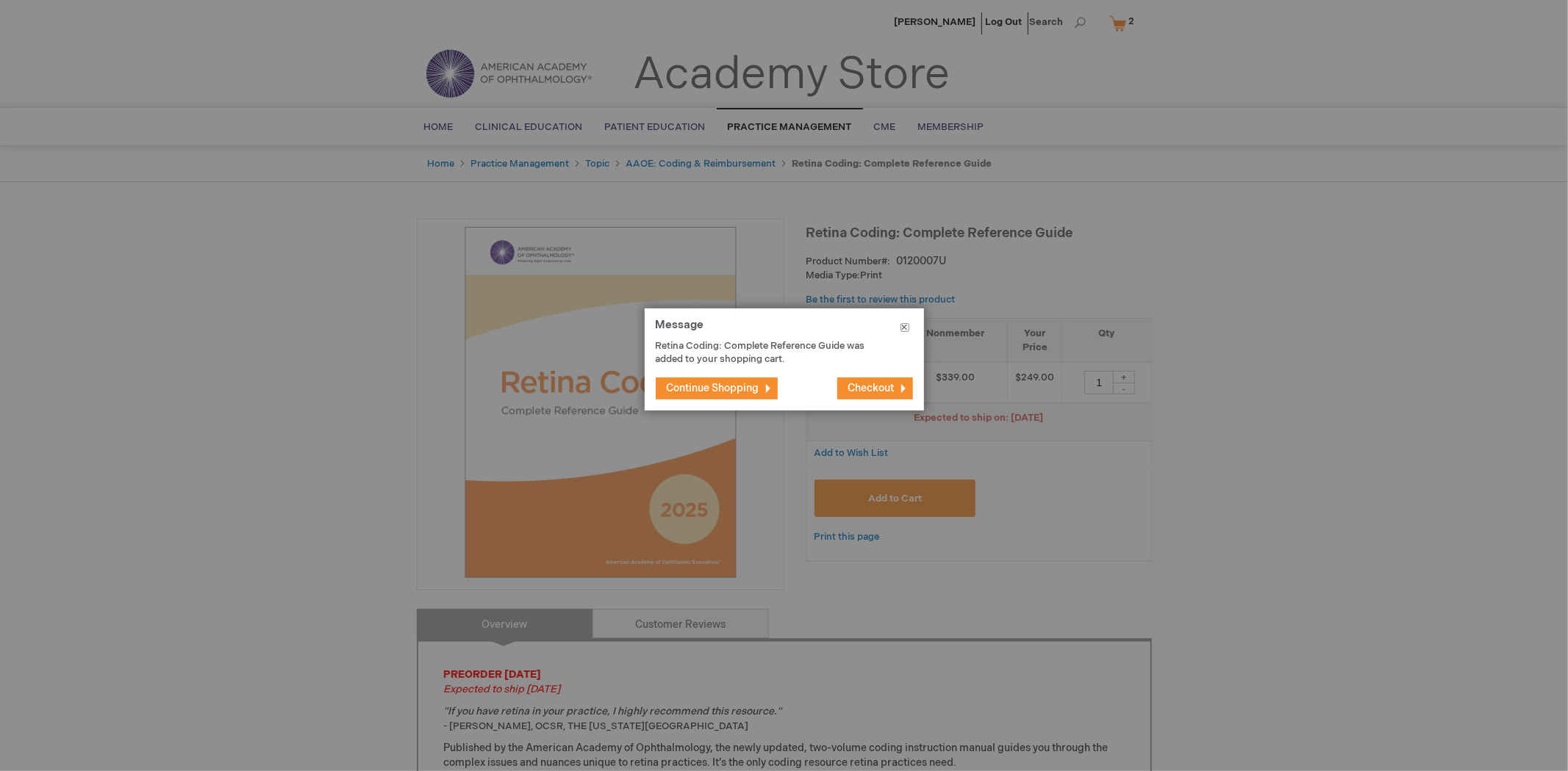
click at [900, 329] on button "Close" at bounding box center [905, 331] width 38 height 44
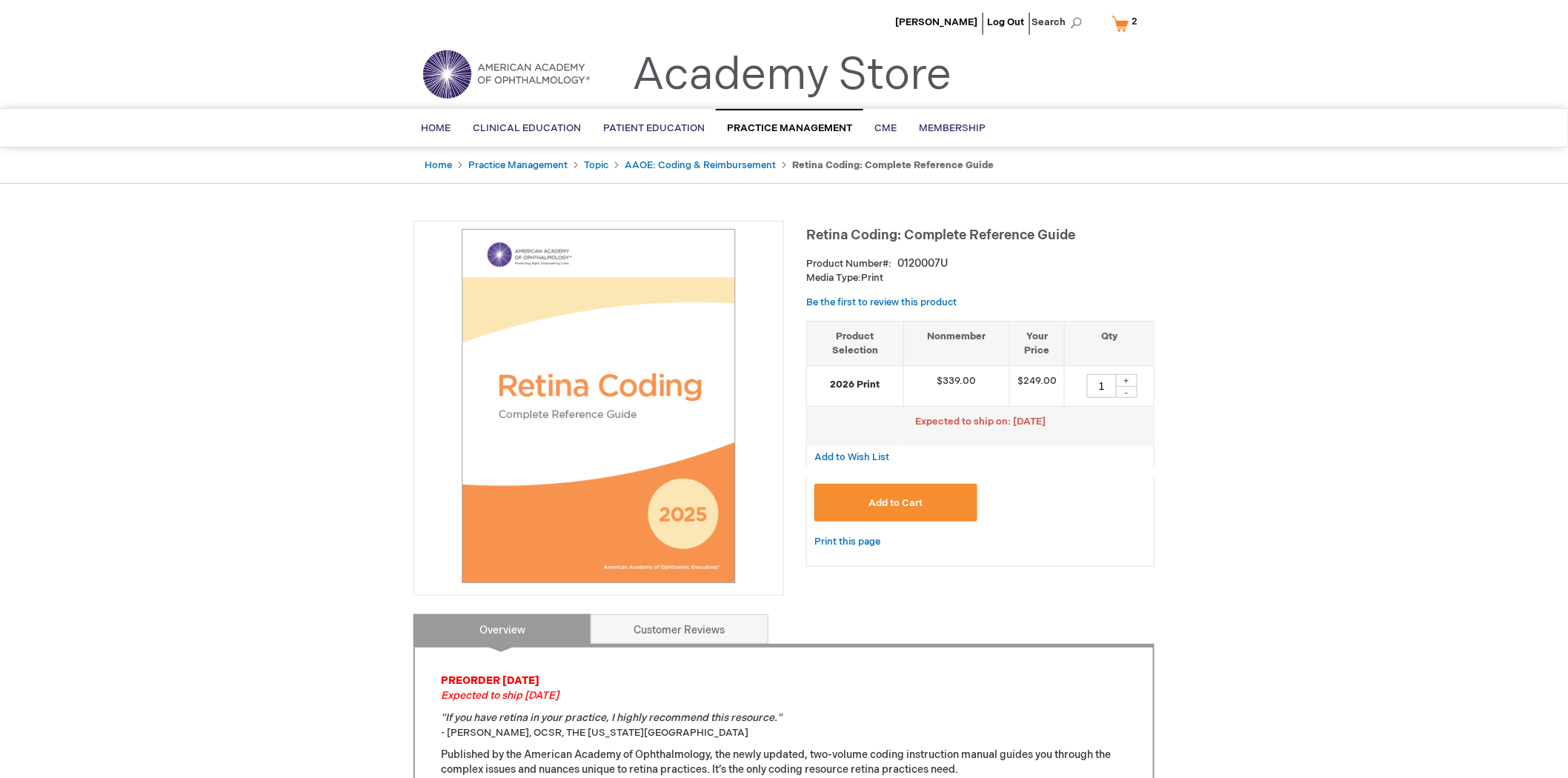
click at [1132, 21] on span "2" at bounding box center [1134, 22] width 6 height 12
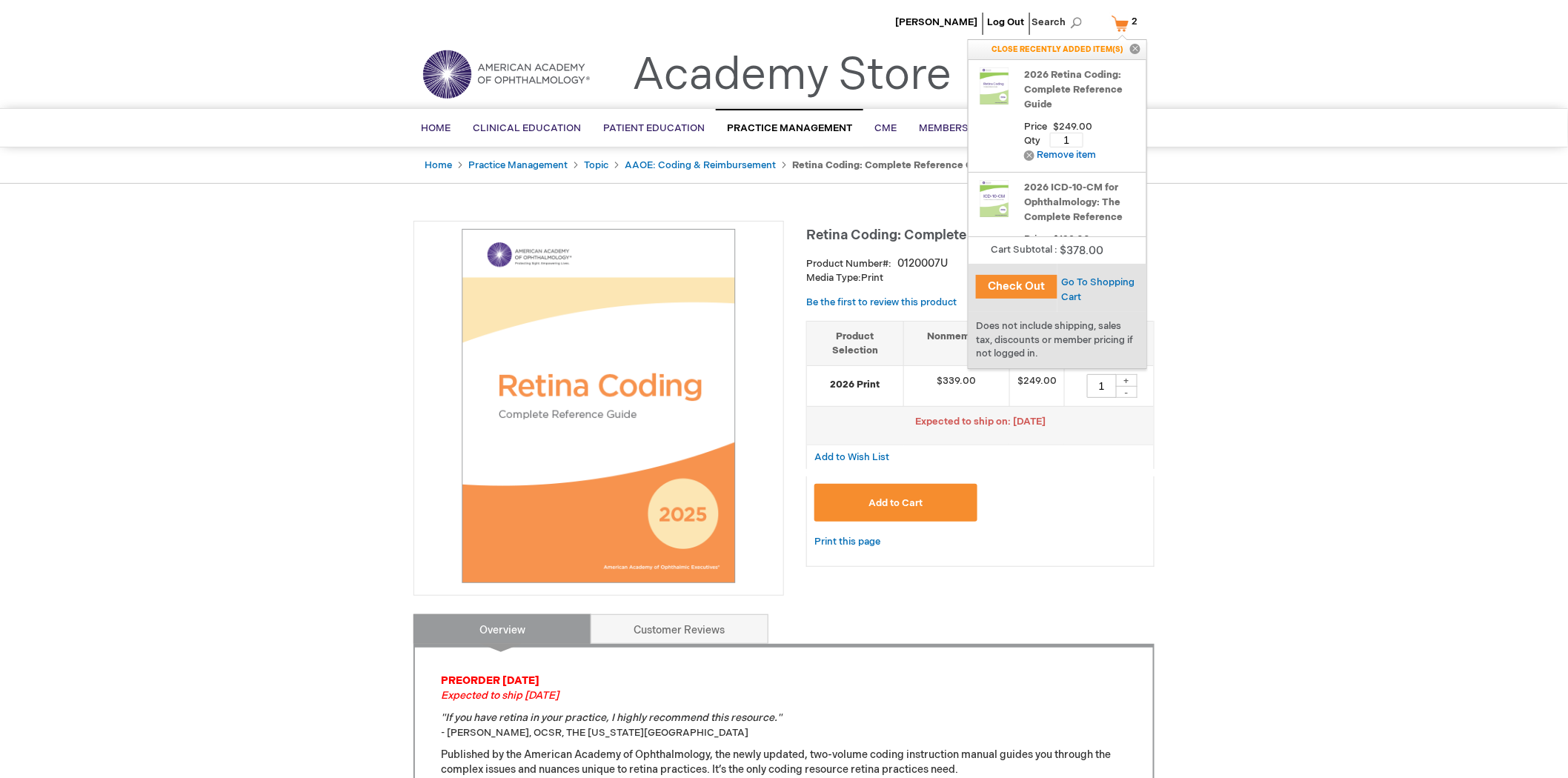
click at [1032, 285] on button "Check Out" at bounding box center [1016, 287] width 82 height 24
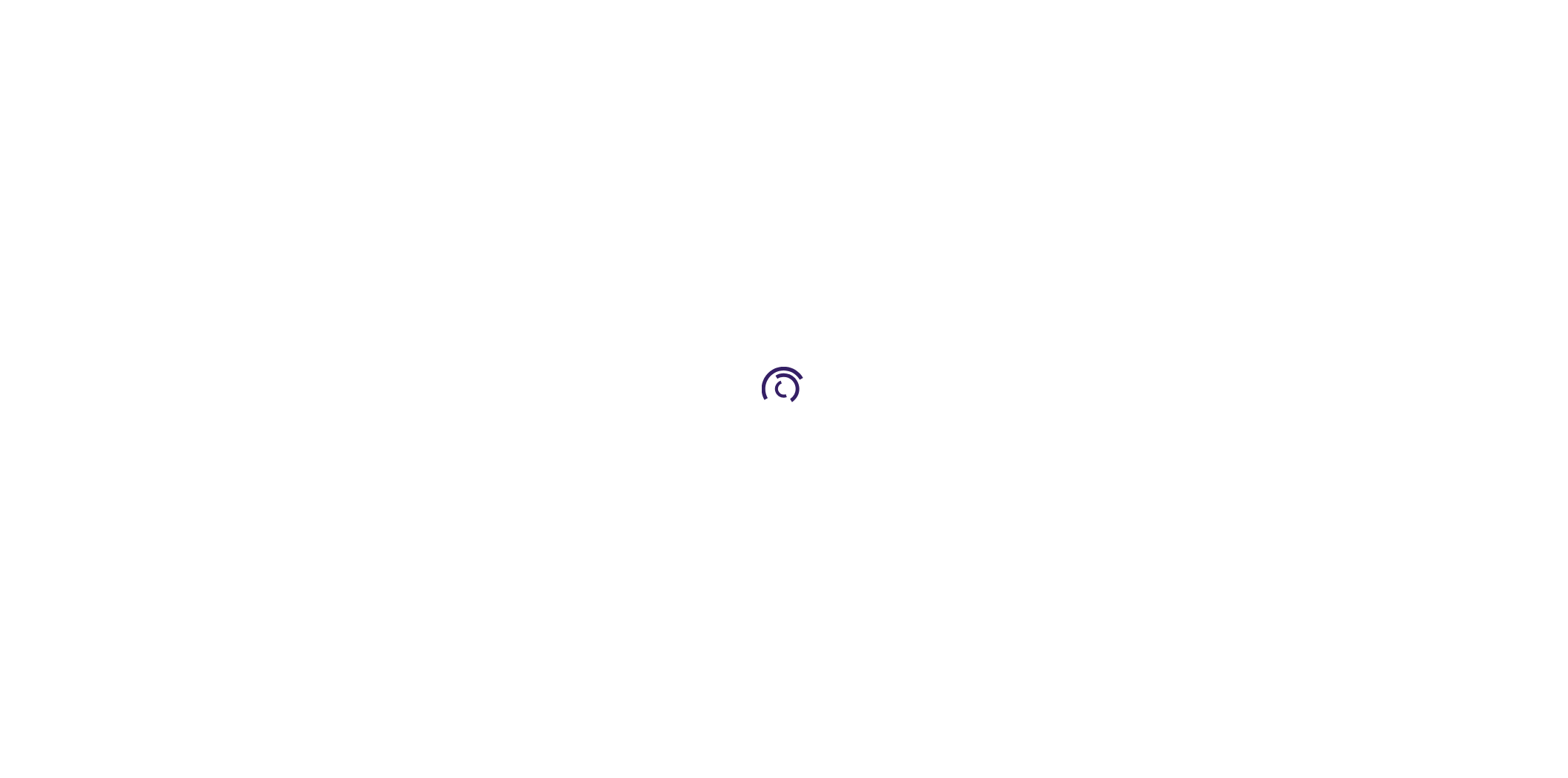
select select "US"
select select "43"
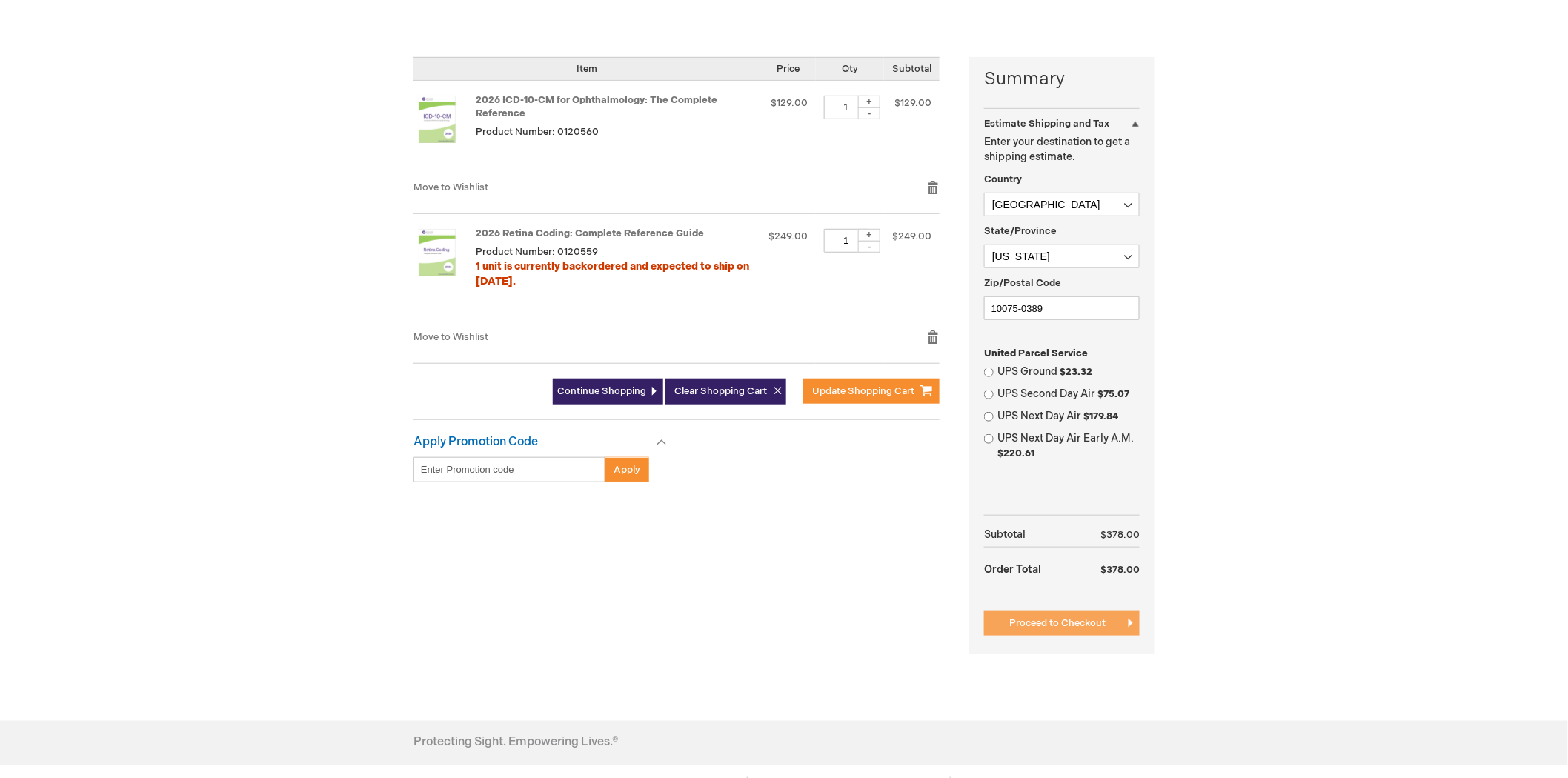
scroll to position [329, 0]
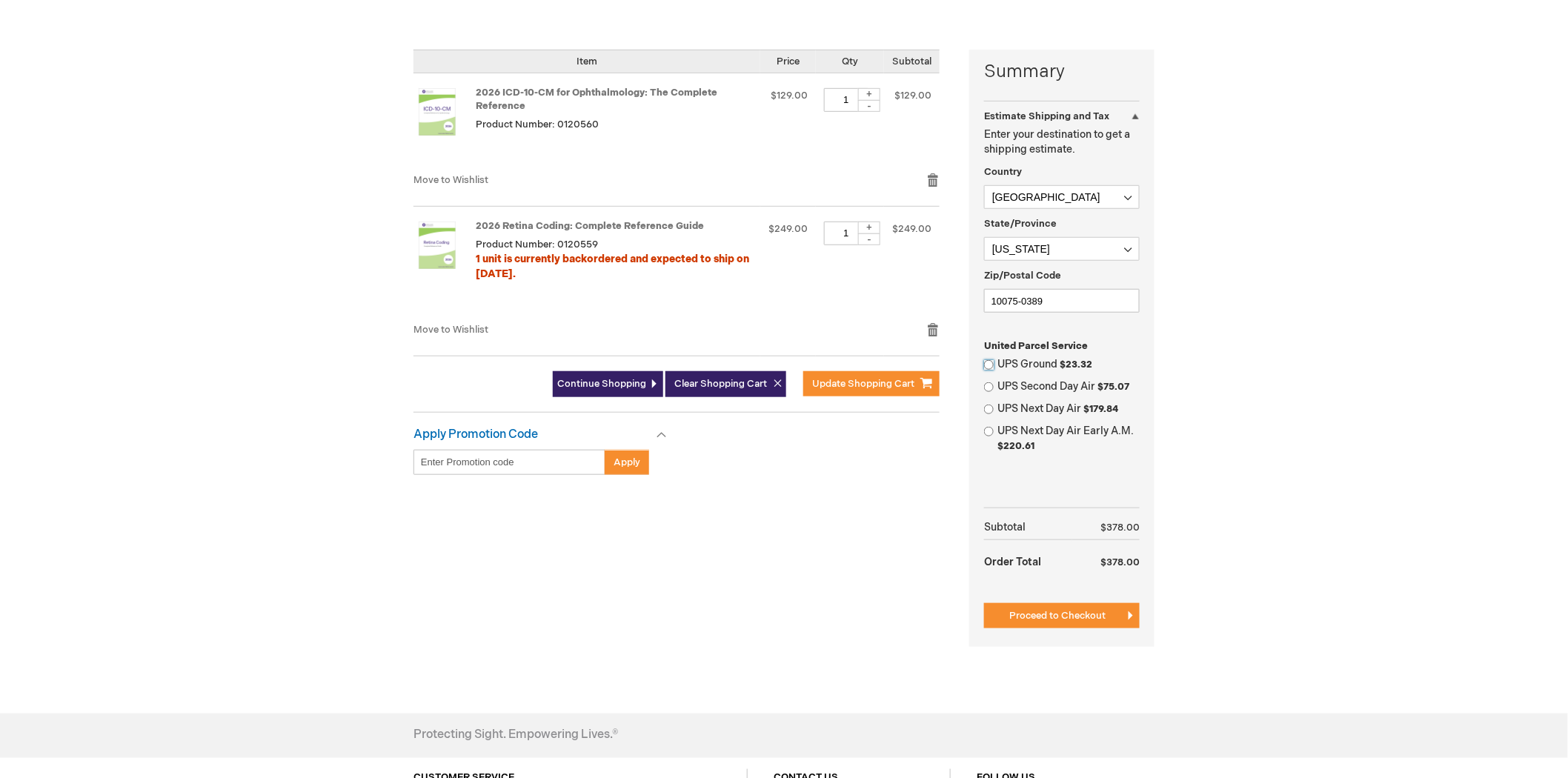
click at [991, 364] on input "UPS Ground $23.32" at bounding box center [988, 365] width 10 height 10
radio input "true"
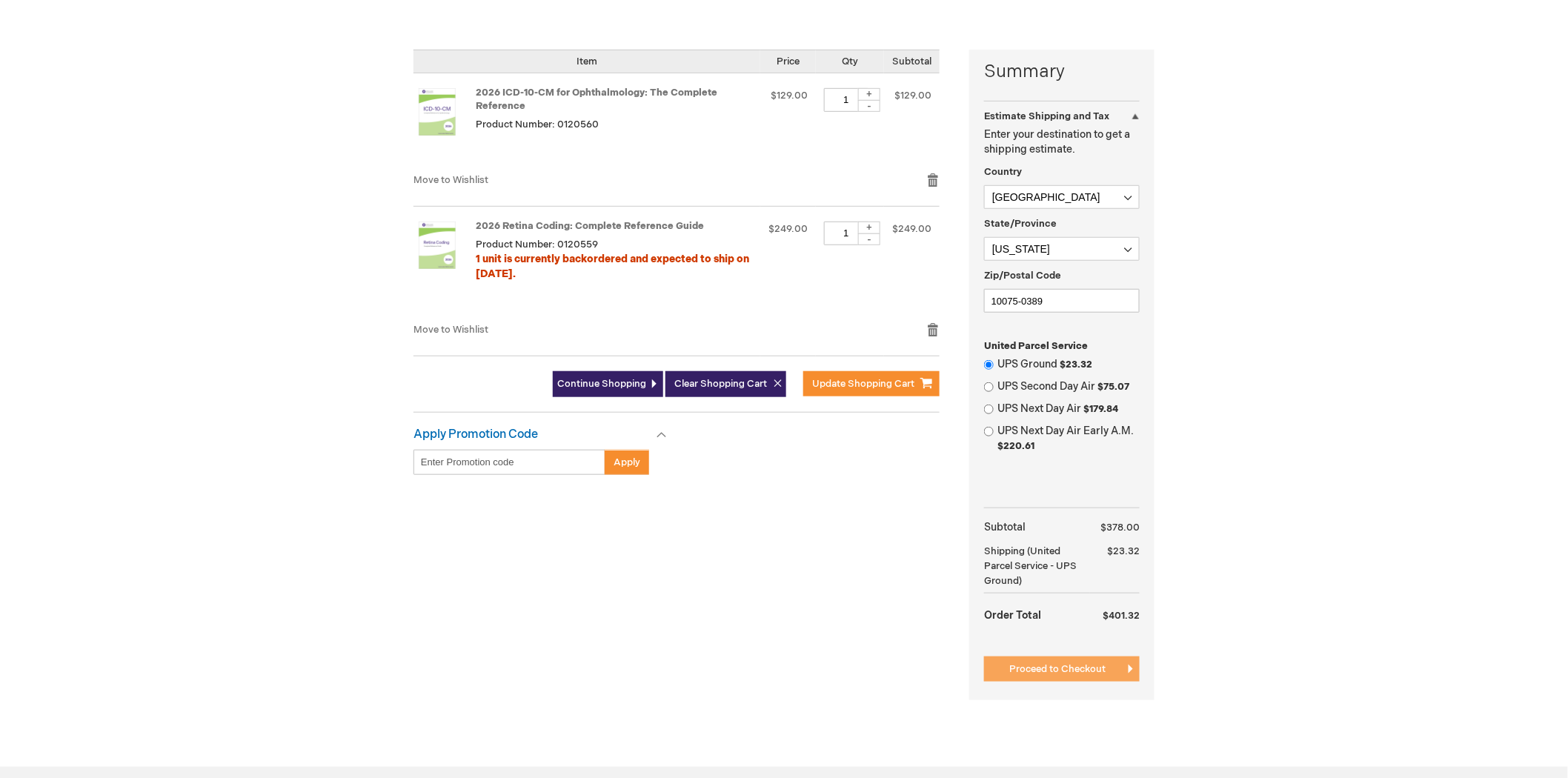
click at [1057, 660] on button "Proceed to Checkout" at bounding box center [1062, 670] width 156 height 25
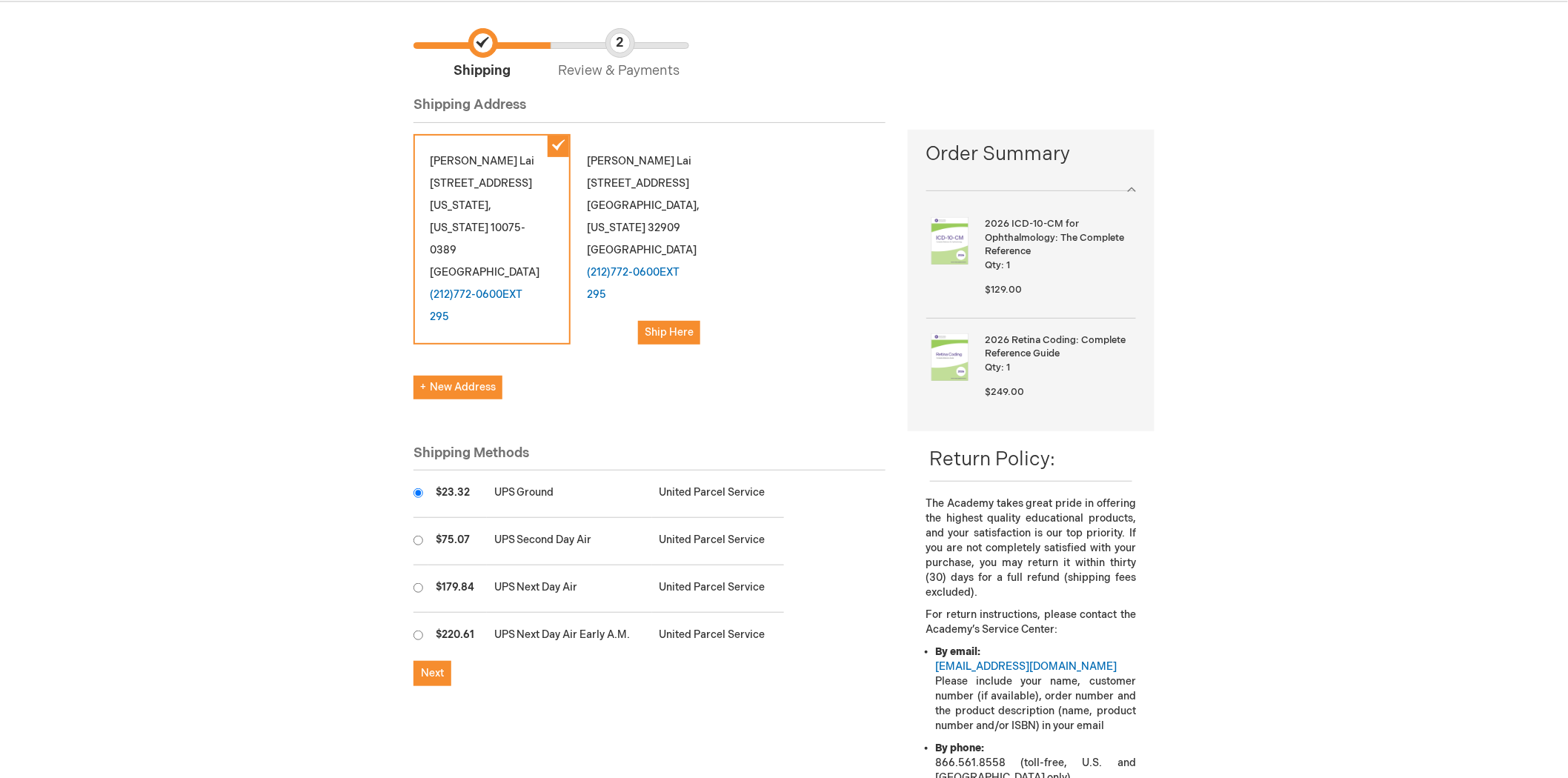
scroll to position [247, 0]
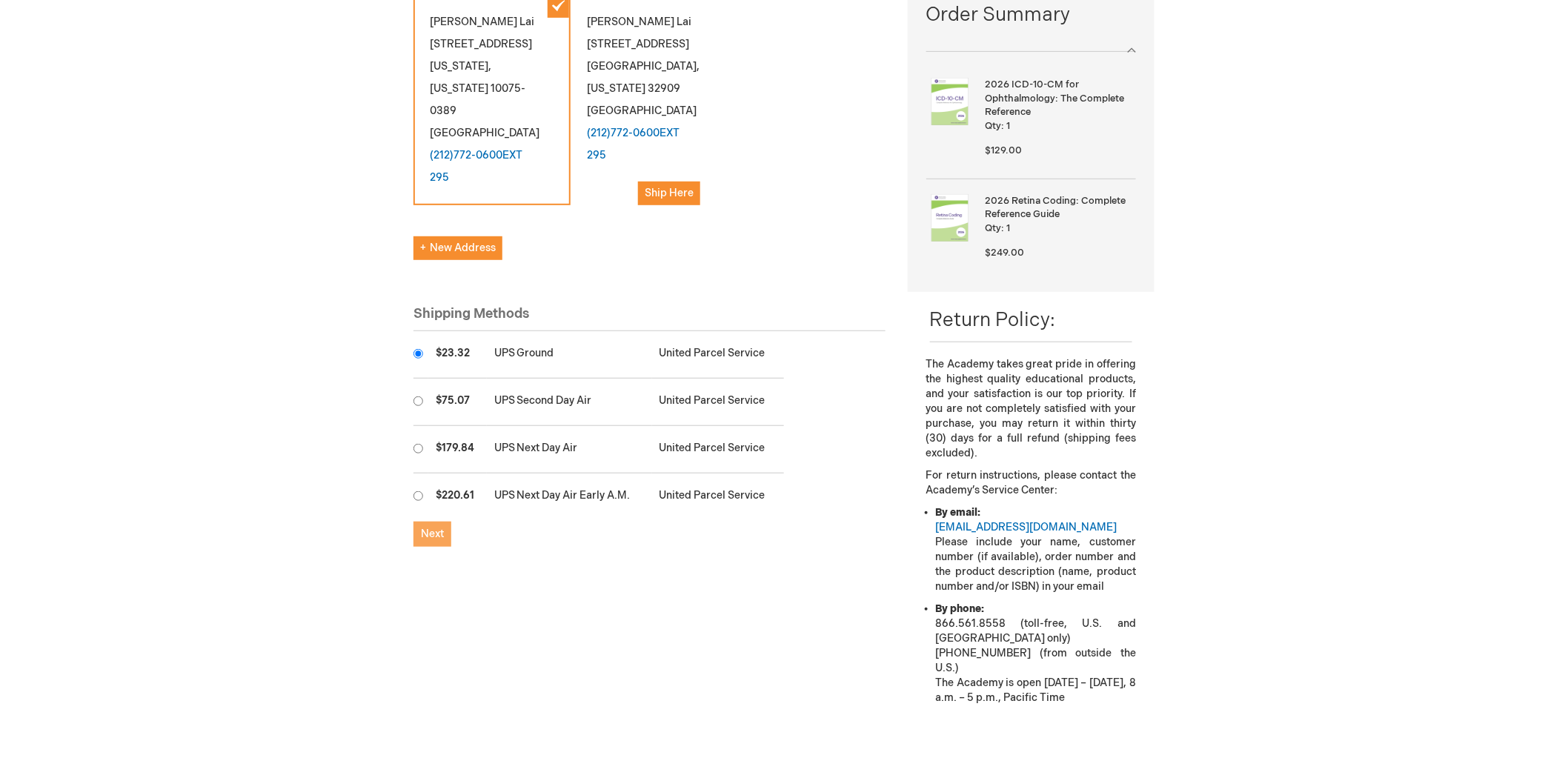
click at [440, 528] on span "Next" at bounding box center [432, 534] width 23 height 13
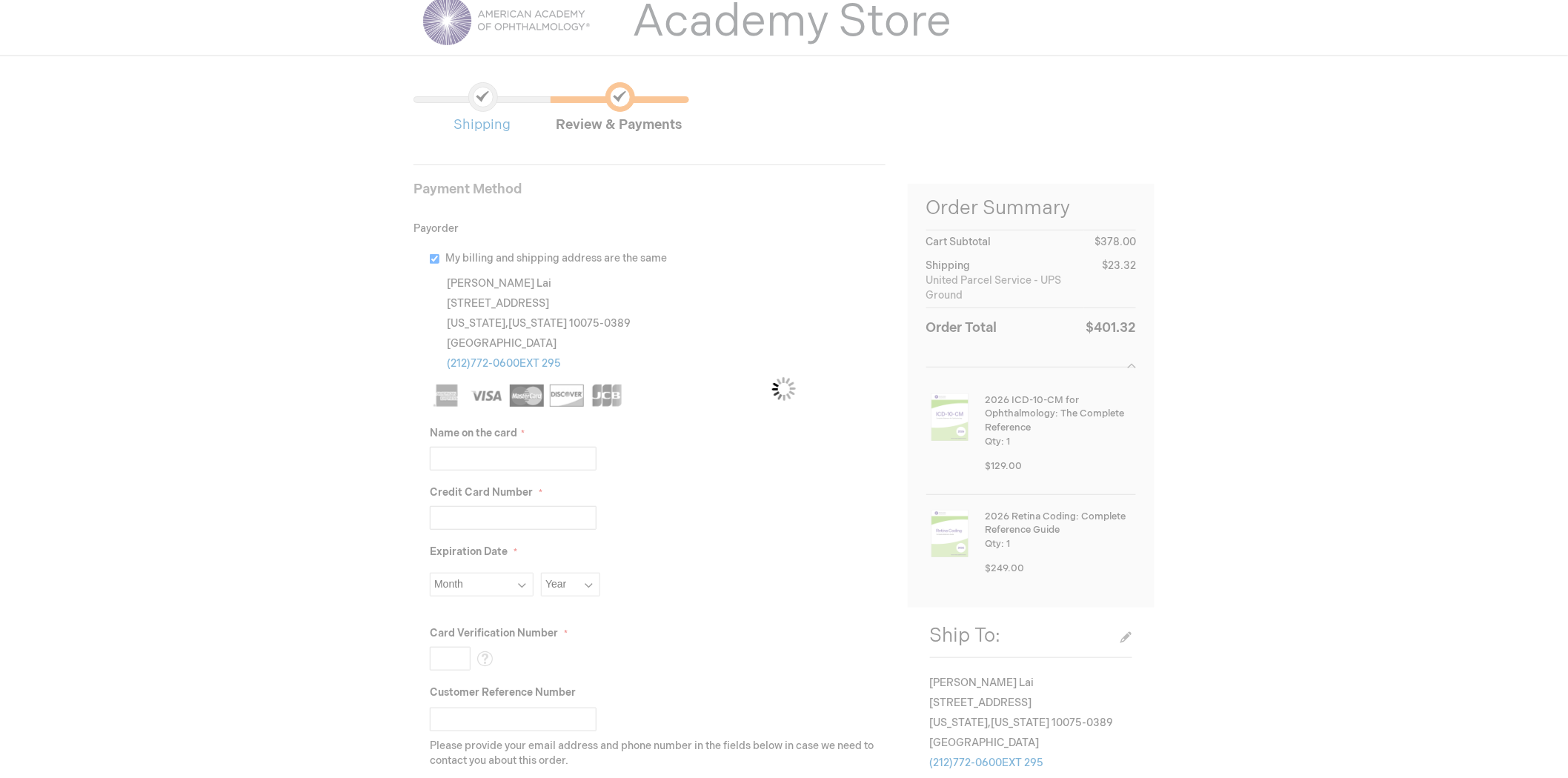
scroll to position [82, 0]
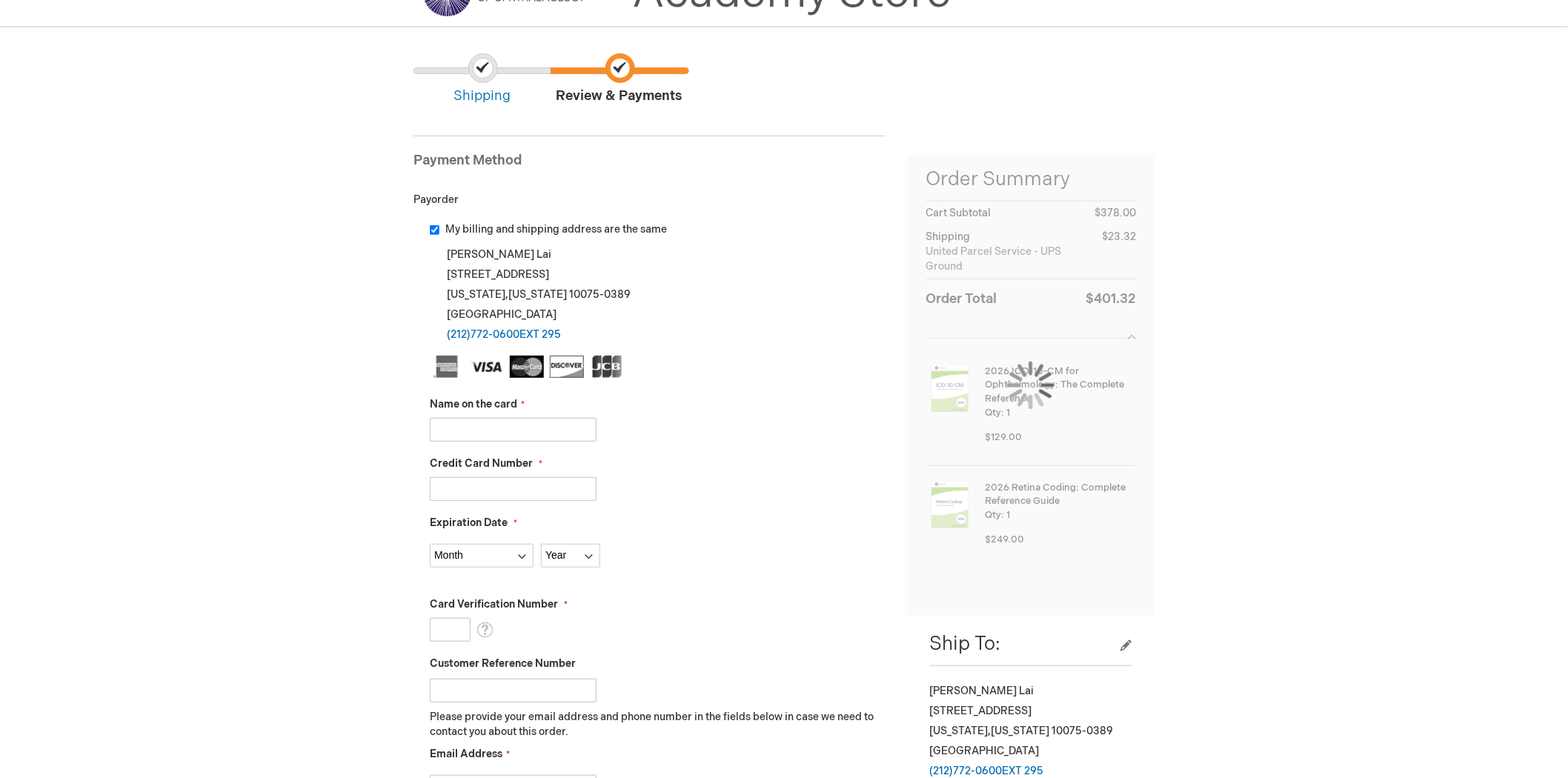
click at [553, 435] on input "Name on the card" at bounding box center [513, 430] width 167 height 24
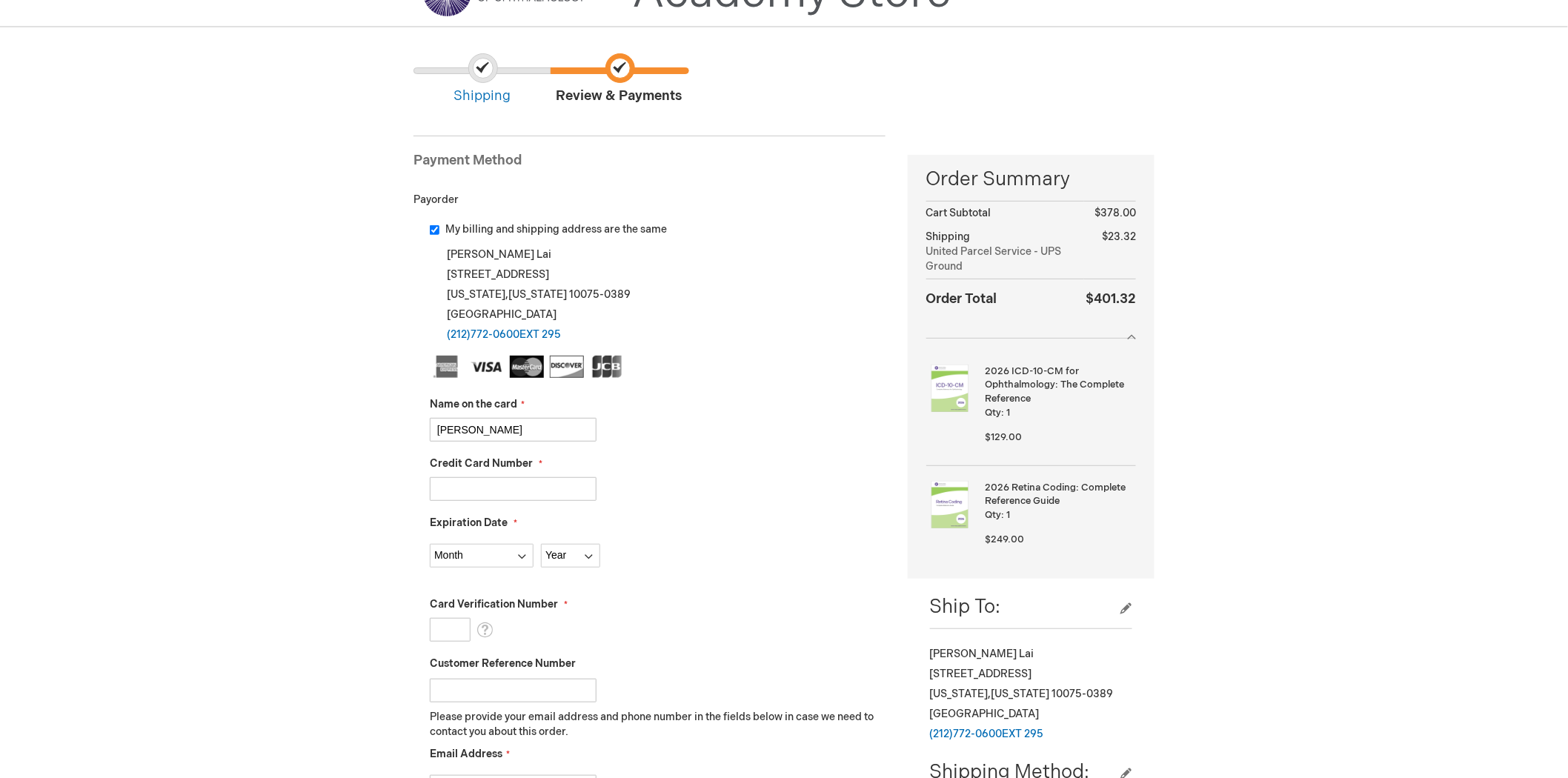
type input "Jia Jun Lai"
click at [550, 492] on input "Credit Card Number" at bounding box center [513, 489] width 167 height 24
type input "4246315367481700"
select select "5"
select select "2028"
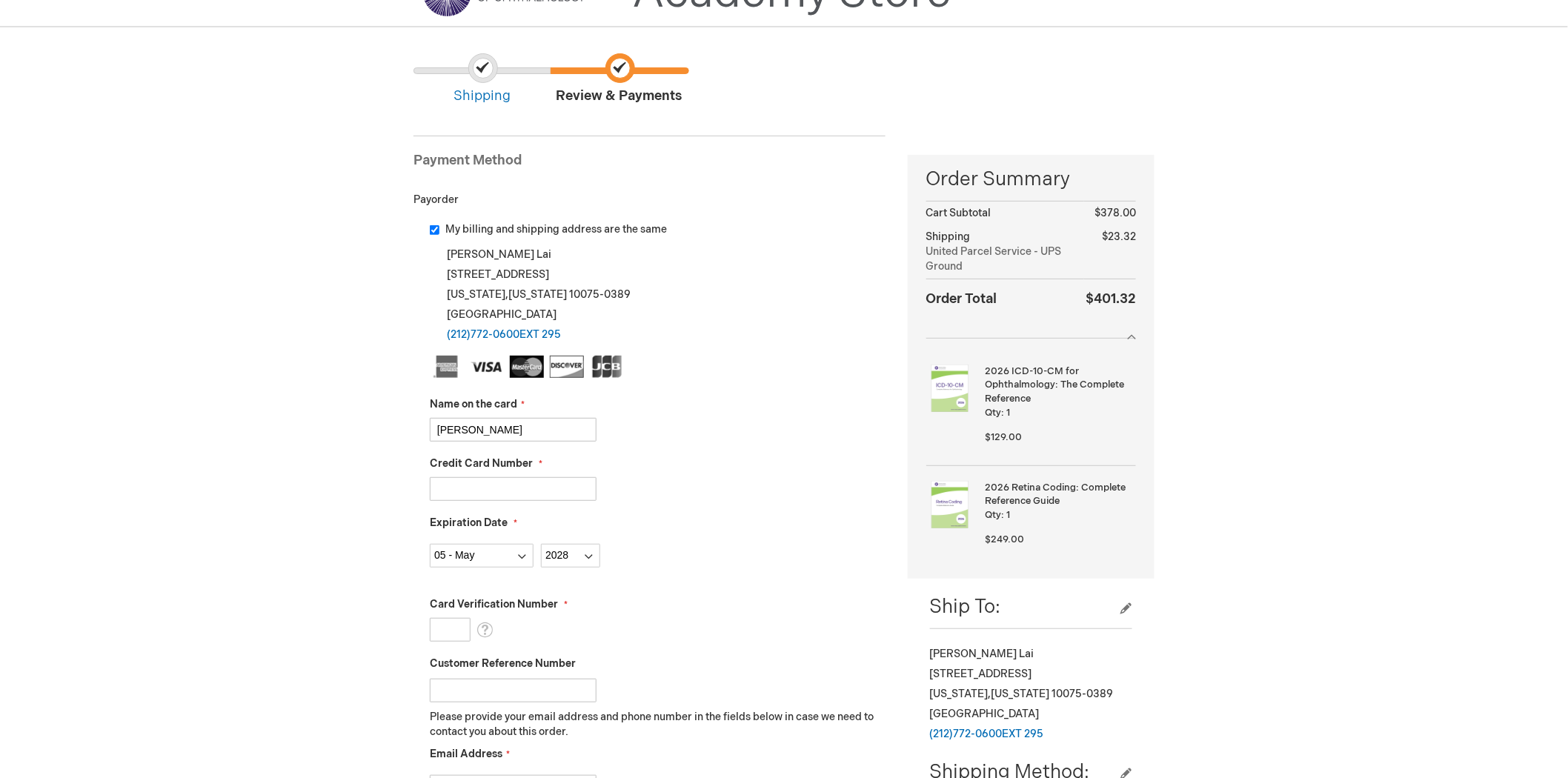
type input "206"
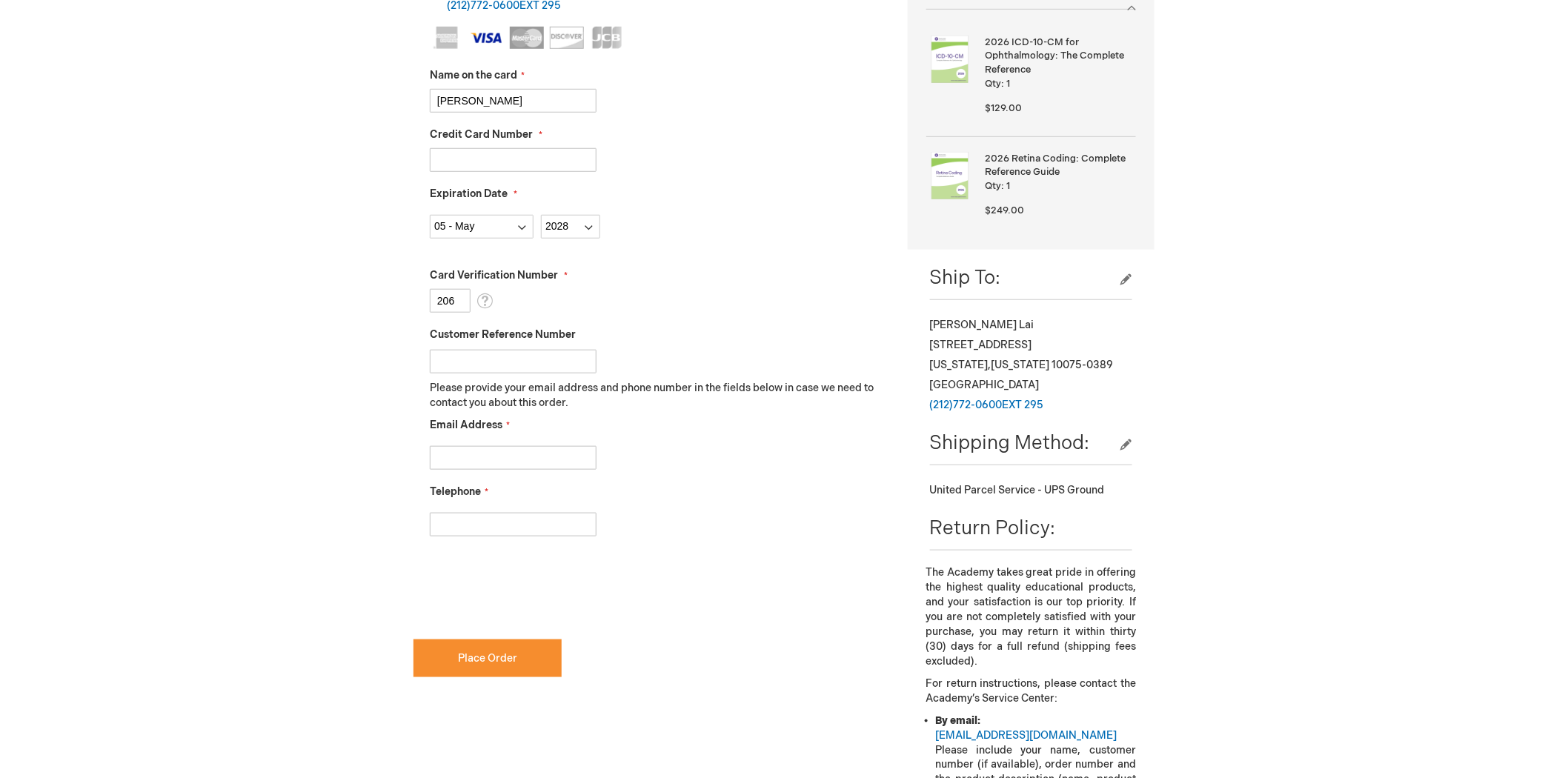
click at [506, 467] on input "Email Address" at bounding box center [513, 458] width 167 height 24
type input "jiajun.lai@retinany.com"
click at [505, 520] on input "Telephone" at bounding box center [513, 525] width 167 height 24
type input "2127720600"
checkbox input "true"
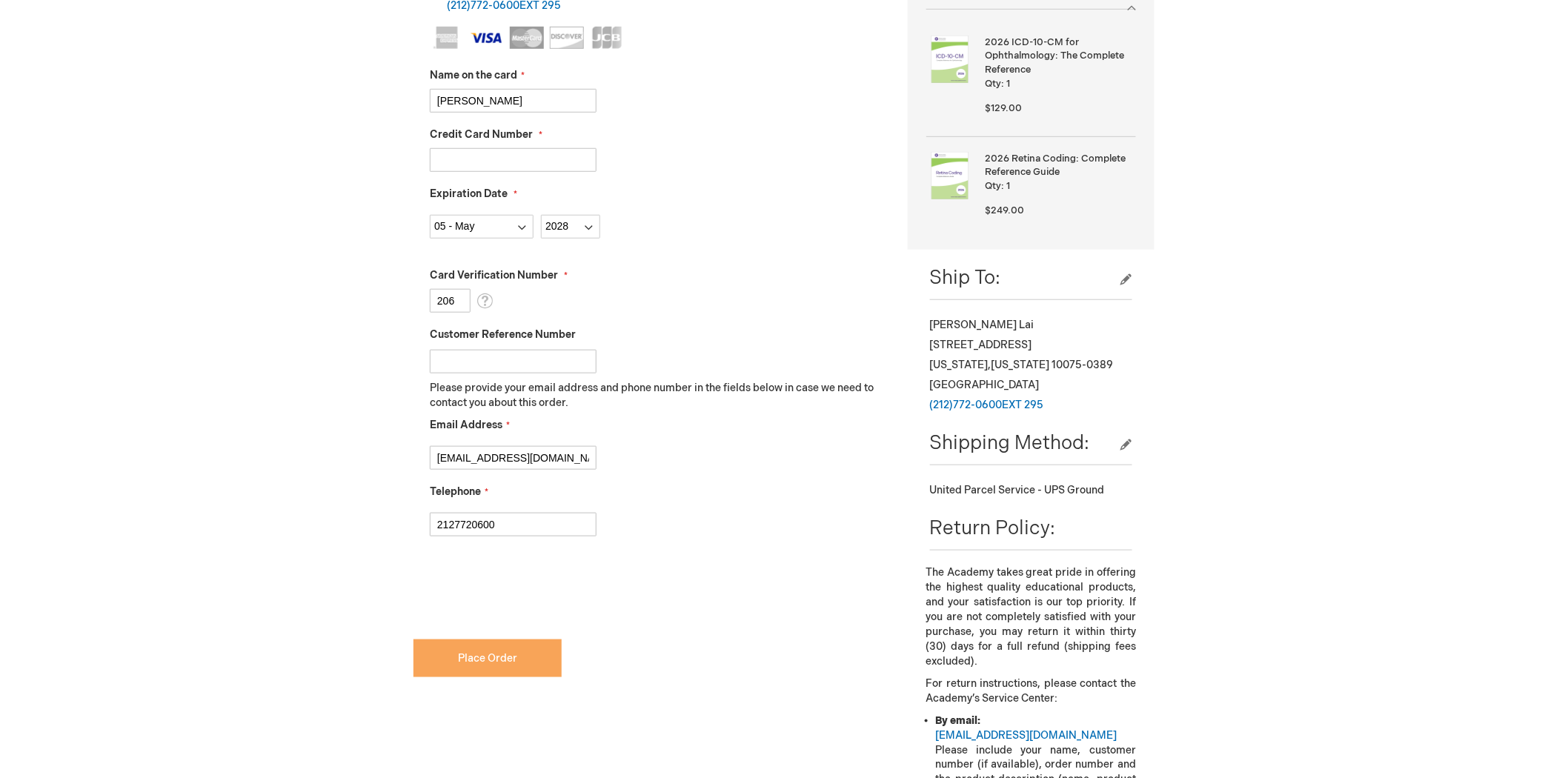
click at [472, 657] on span "Place Order" at bounding box center [488, 659] width 59 height 13
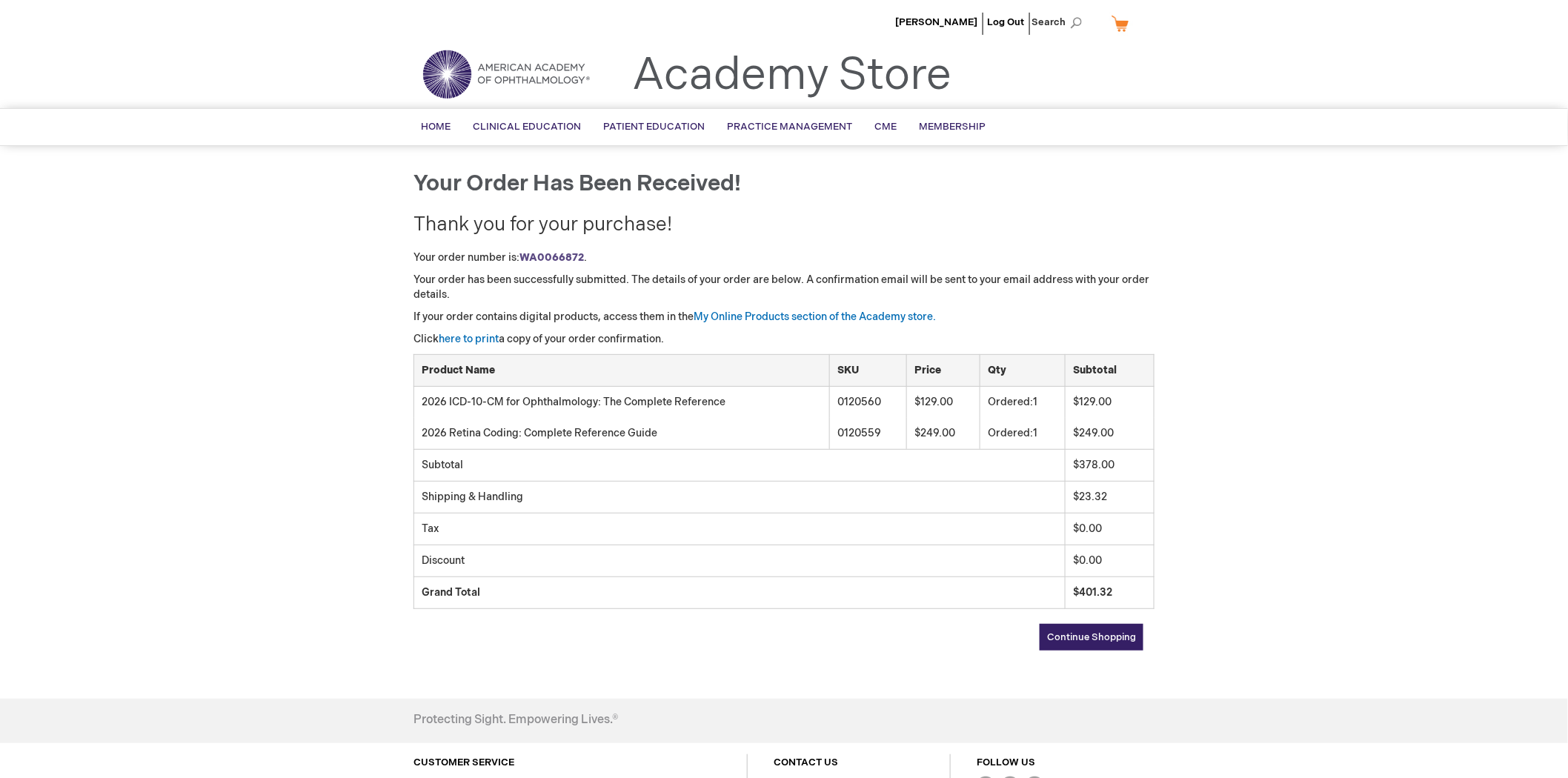
click at [72, 215] on div "[PERSON_NAME] Log Out Search My Cart CLOSE RECENTLY ADDED ITEM(S) Close There a…" at bounding box center [784, 467] width 1568 height 934
